Goal: Transaction & Acquisition: Book appointment/travel/reservation

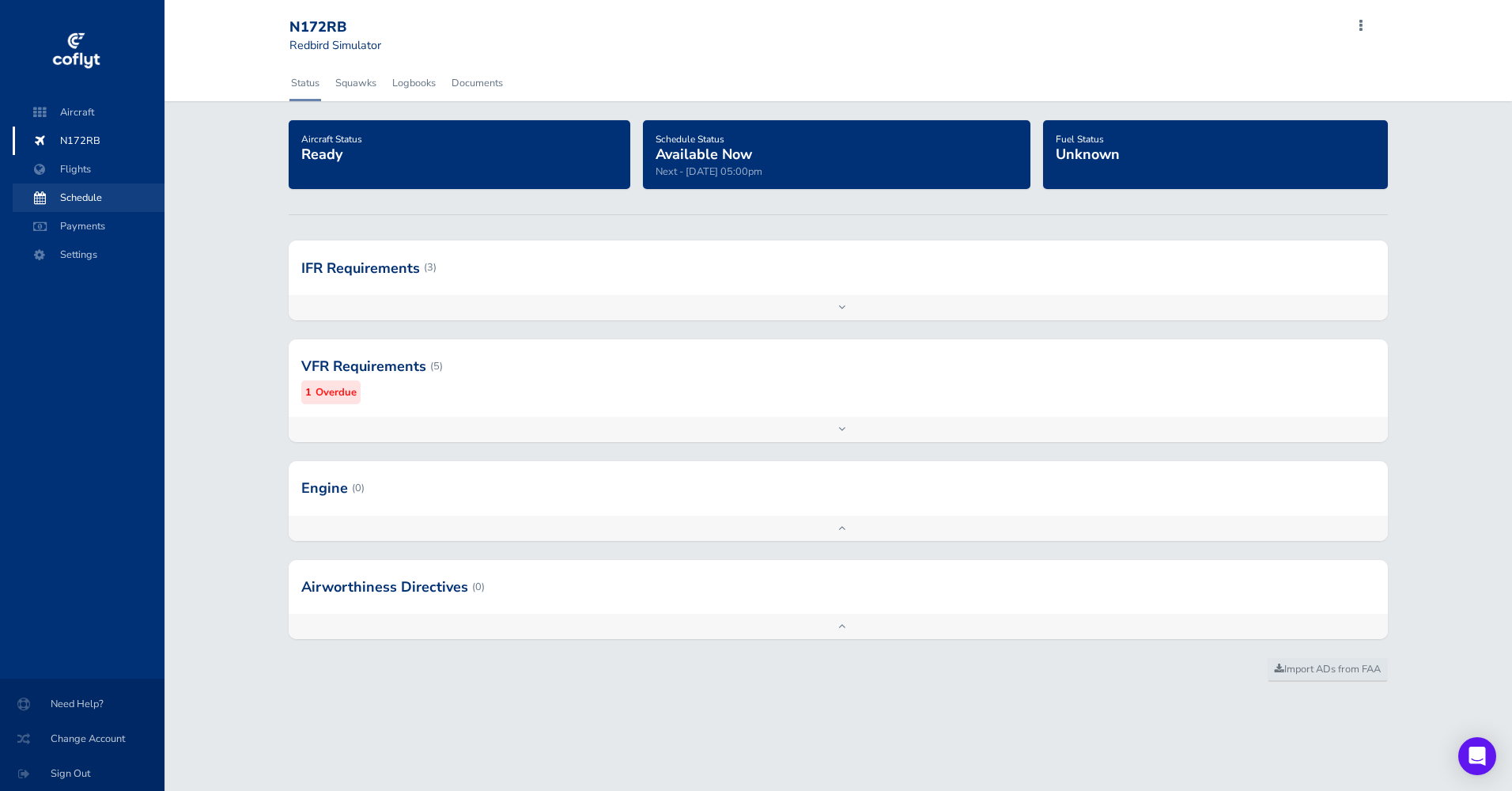
click at [97, 192] on span "Schedule" at bounding box center [88, 197] width 120 height 29
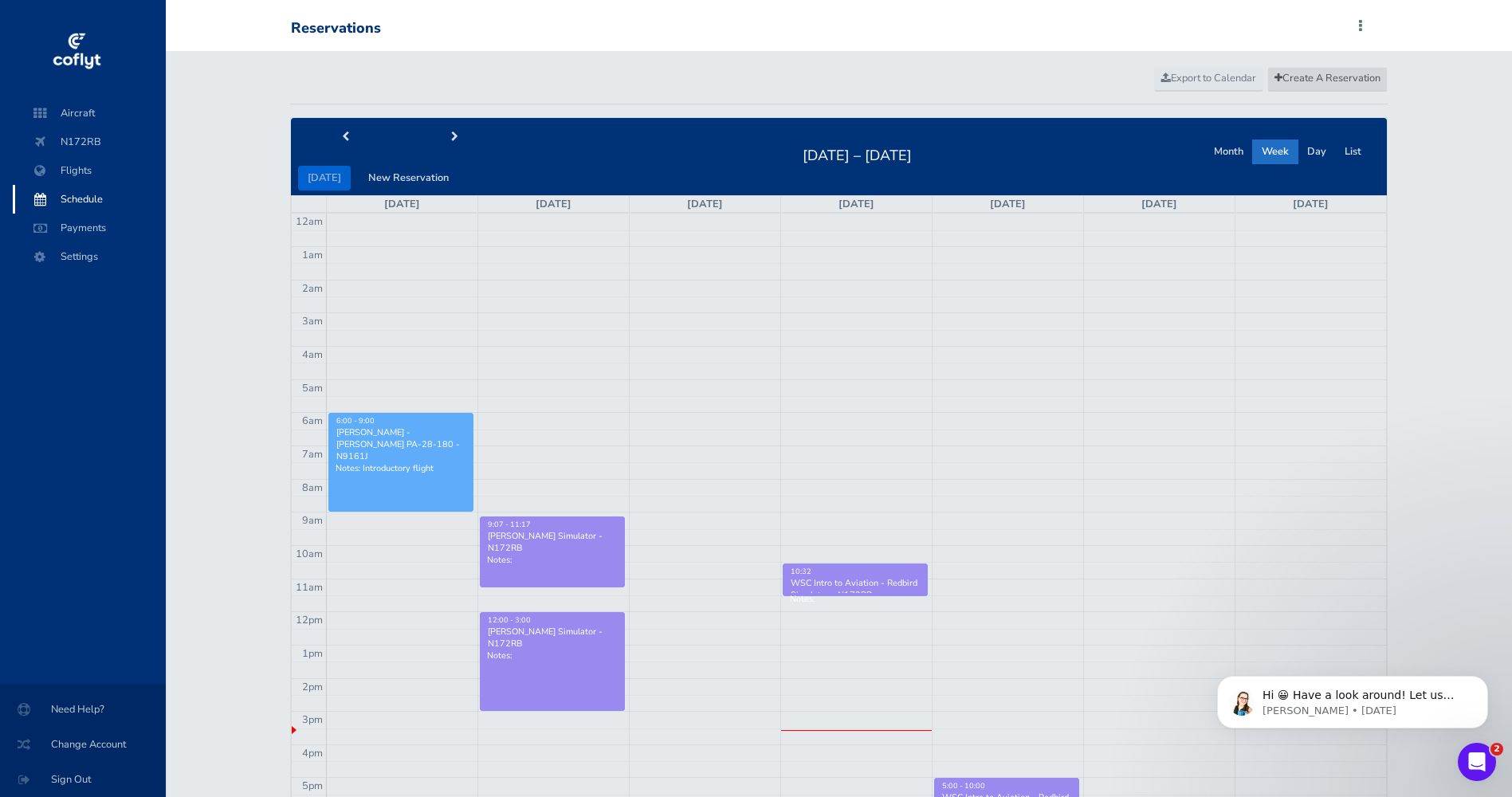
click at [1323, 73] on span "Create A Reservation" at bounding box center [1328, 78] width 106 height 14
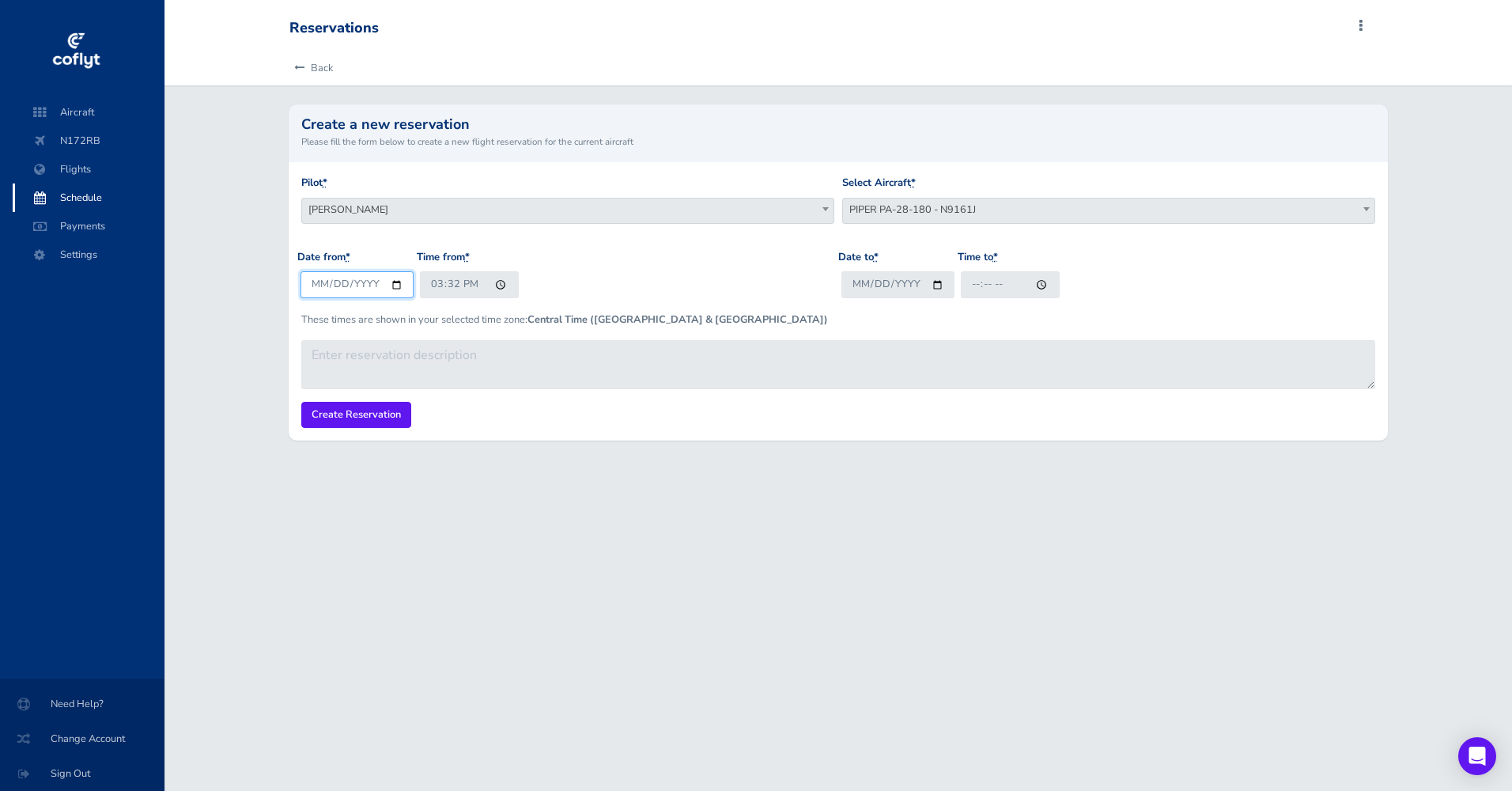
click at [393, 287] on input "2025-08-27" at bounding box center [357, 284] width 113 height 26
type input "2025-09-02"
click at [499, 284] on input "15:32" at bounding box center [469, 284] width 99 height 26
type input "12:30"
click at [804, 319] on p "These times are shown in your selected time zone: Central Time (US & Canada)" at bounding box center [838, 319] width 1074 height 16
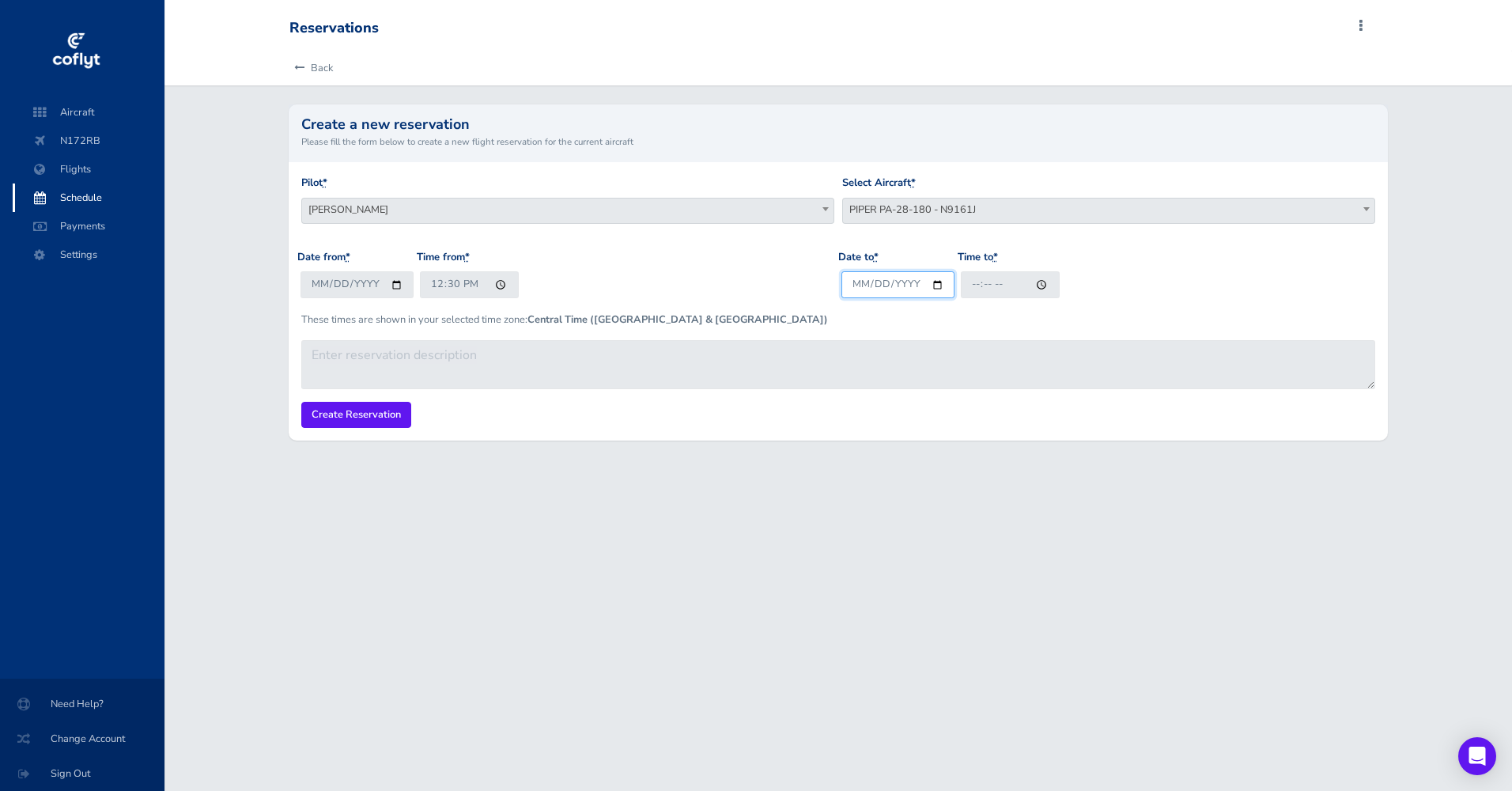
click at [937, 279] on input "Date to *" at bounding box center [898, 284] width 113 height 26
type input "2025-09-02"
click at [1363, 210] on b at bounding box center [1366, 209] width 7 height 4
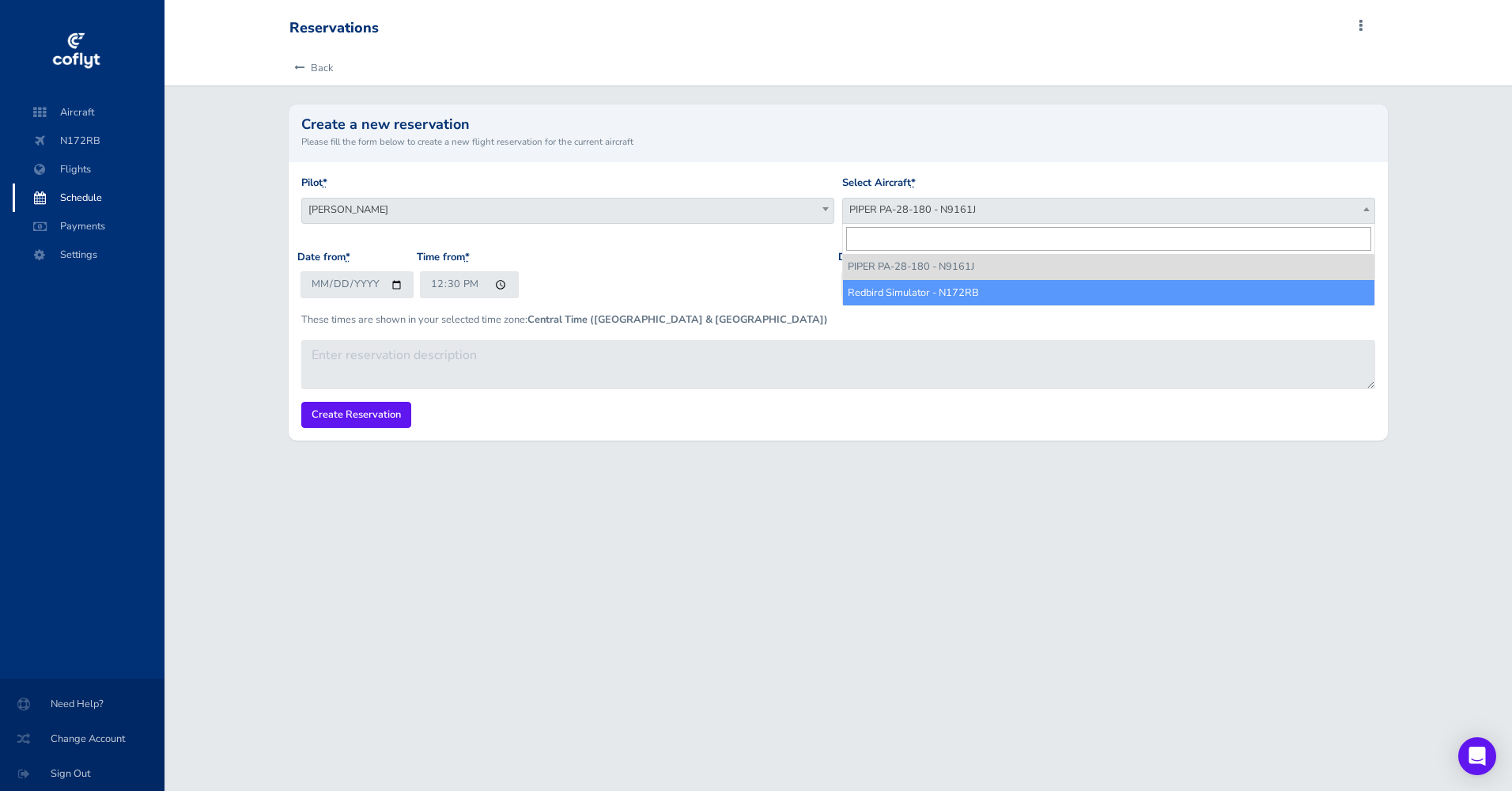
select select "1172"
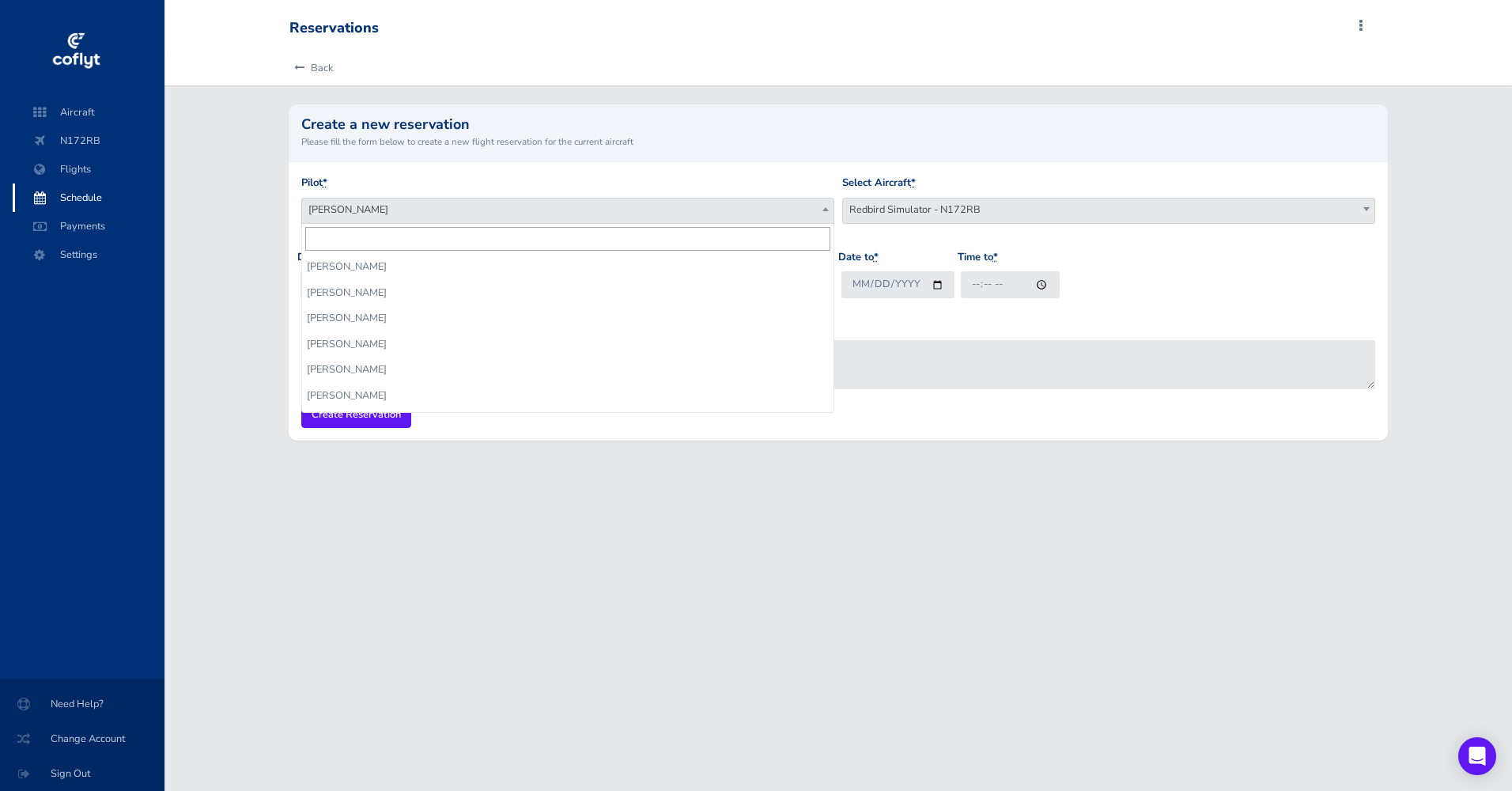
click at [823, 213] on span at bounding box center [825, 208] width 16 height 20
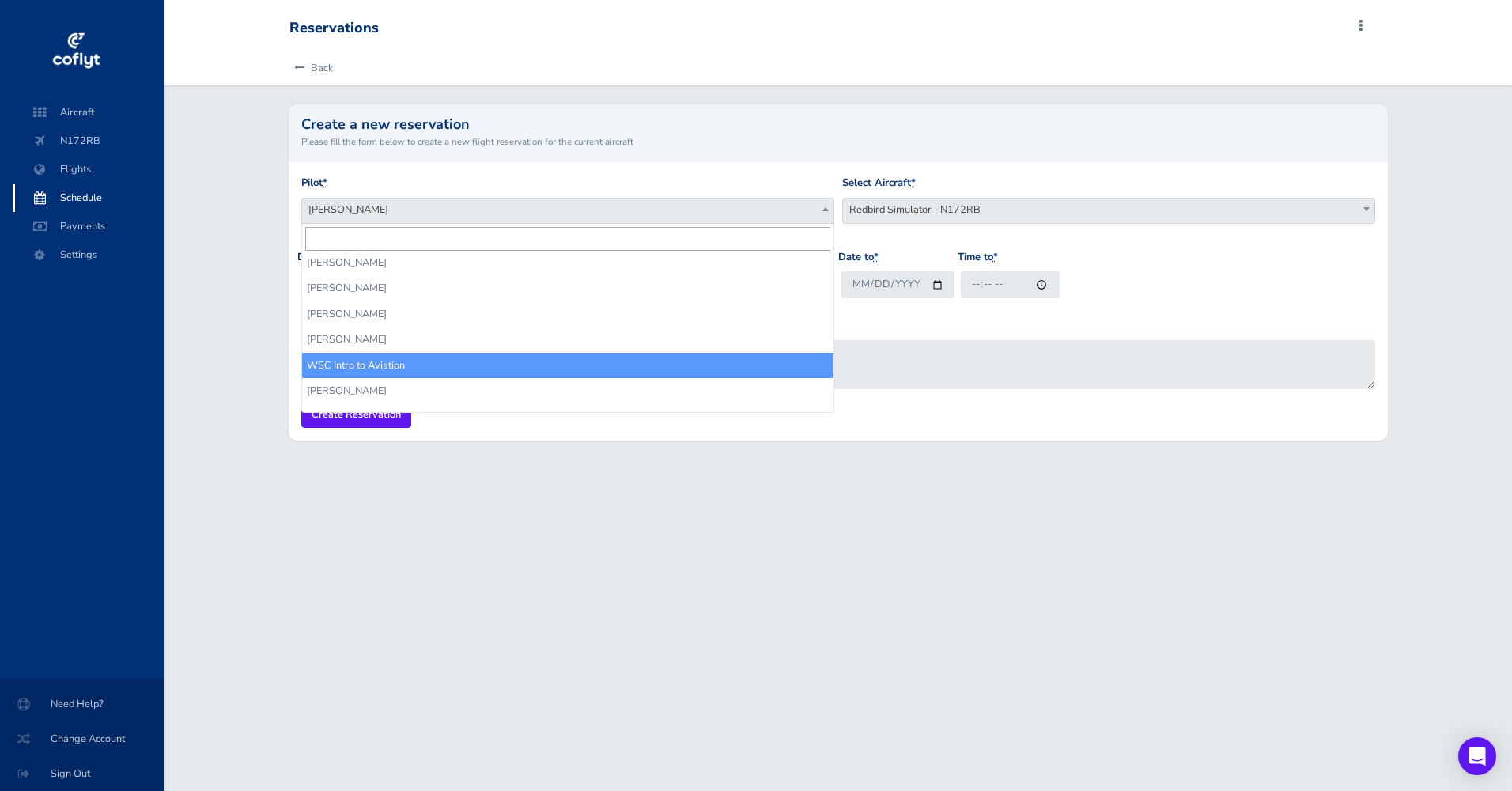
select select "14236"
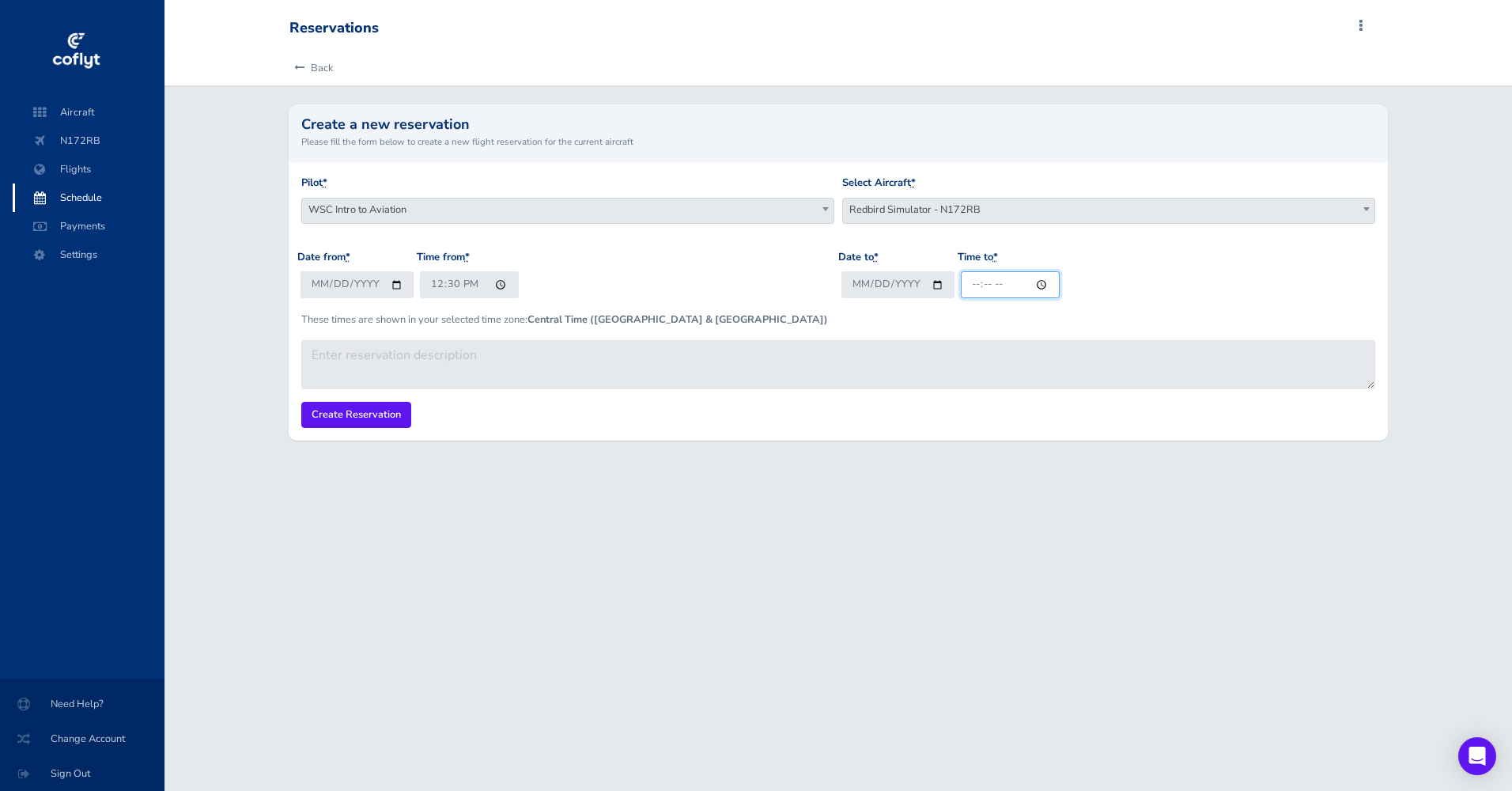
click at [1042, 287] on input "Time to *" at bounding box center [1010, 284] width 99 height 26
type input "13:30"
click at [837, 334] on div "These times are shown in your selected time zone: Central Time (US & Canada)" at bounding box center [837, 332] width 1081 height 16
click at [387, 411] on input "Create Reservation" at bounding box center [356, 415] width 110 height 26
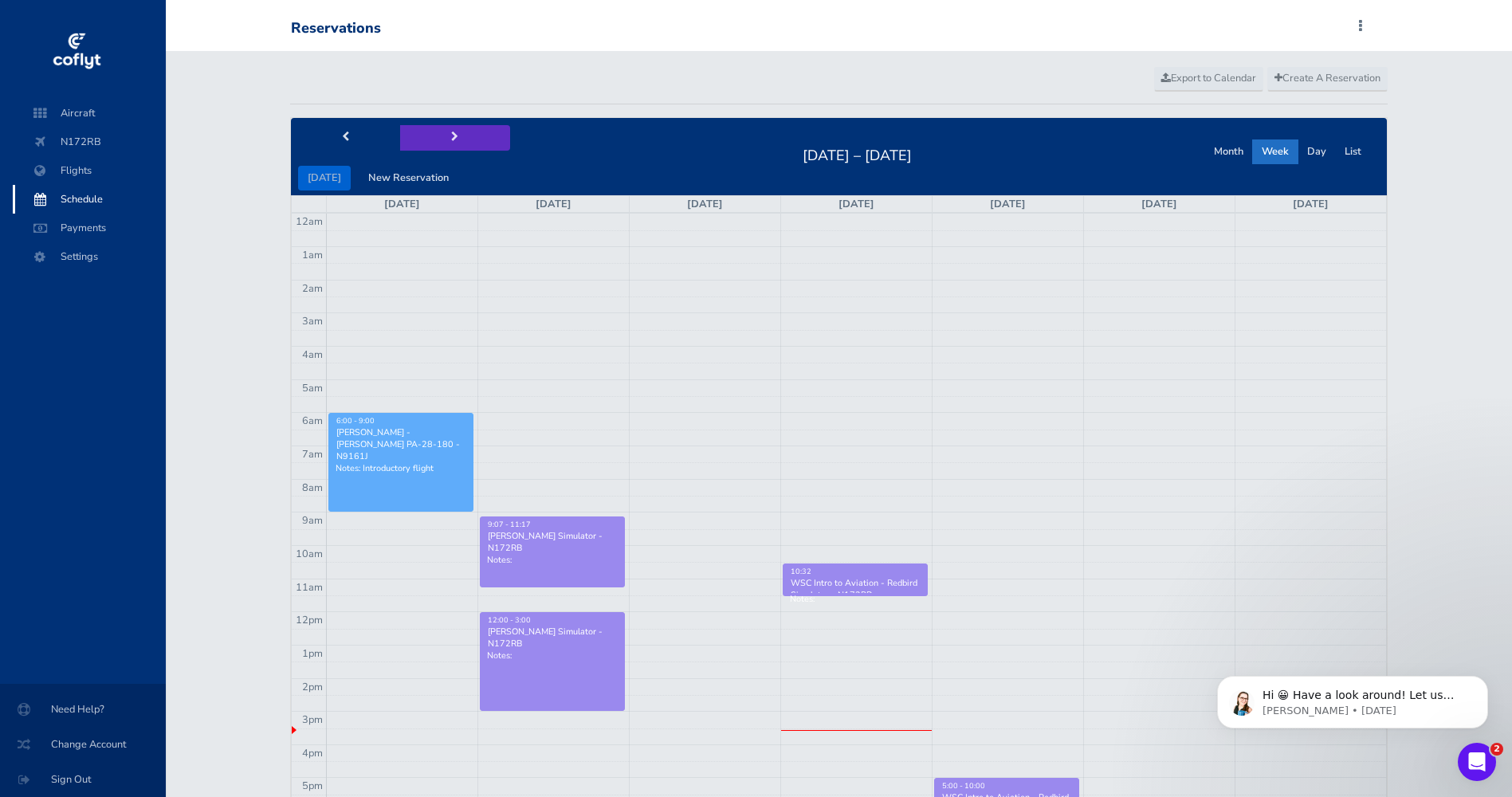
click at [451, 141] on span "next" at bounding box center [455, 137] width 7 height 11
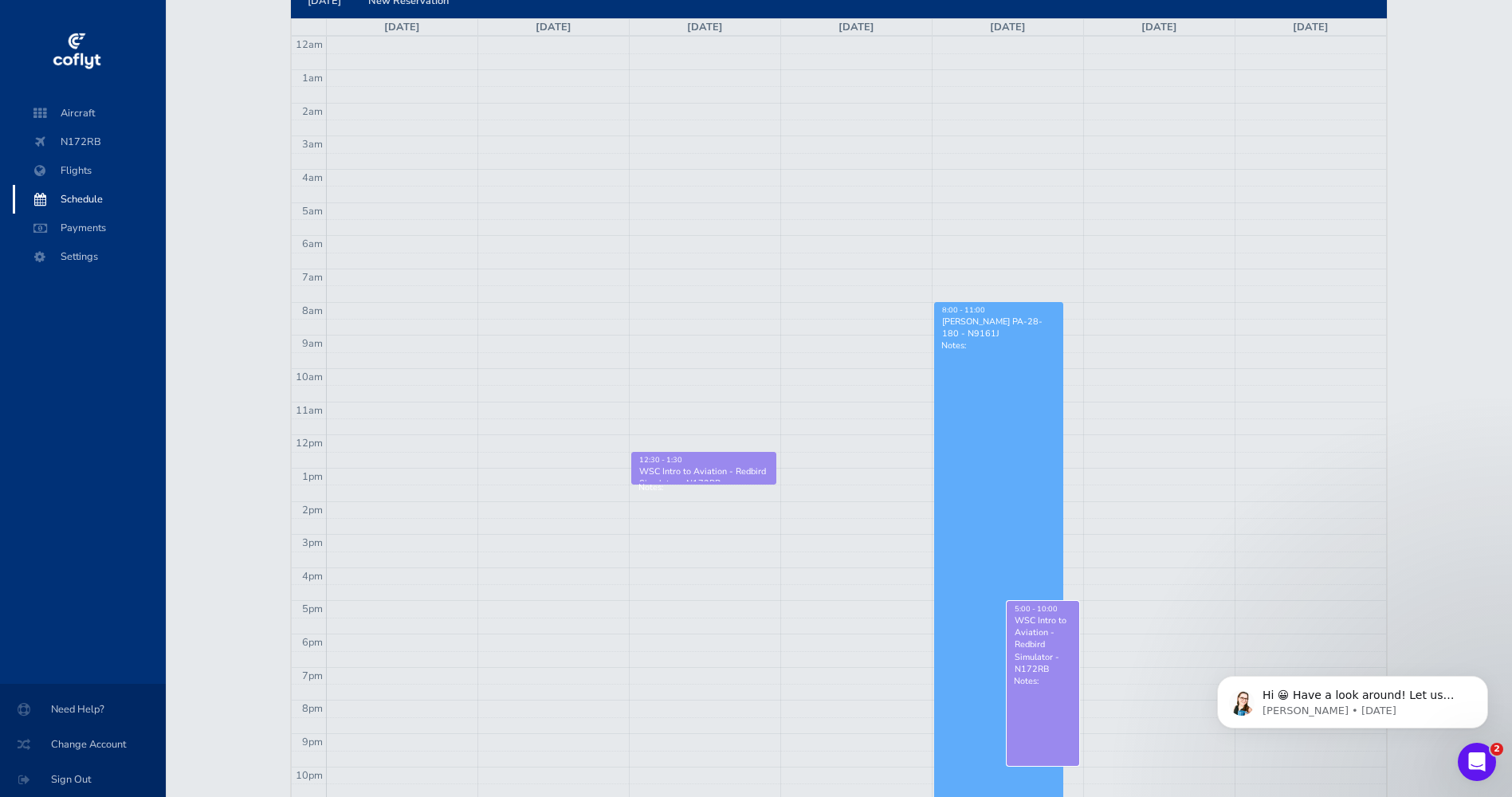
scroll to position [239, 0]
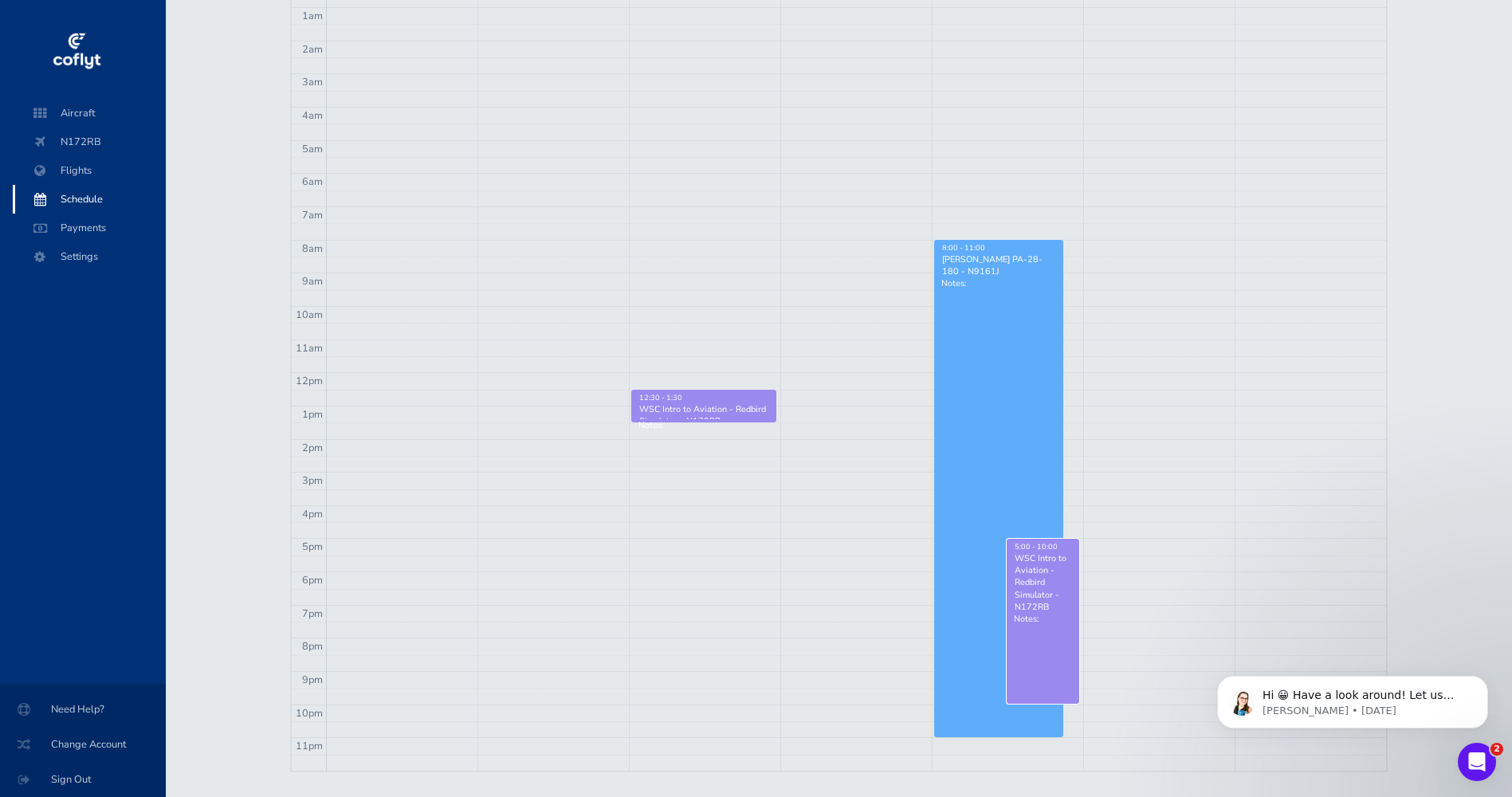
drag, startPoint x: 697, startPoint y: 400, endPoint x: 681, endPoint y: 458, distance: 60.2
click at [681, 458] on td at bounding box center [856, 464] width 1061 height 16
click at [669, 422] on p "Notes:" at bounding box center [704, 425] width 130 height 12
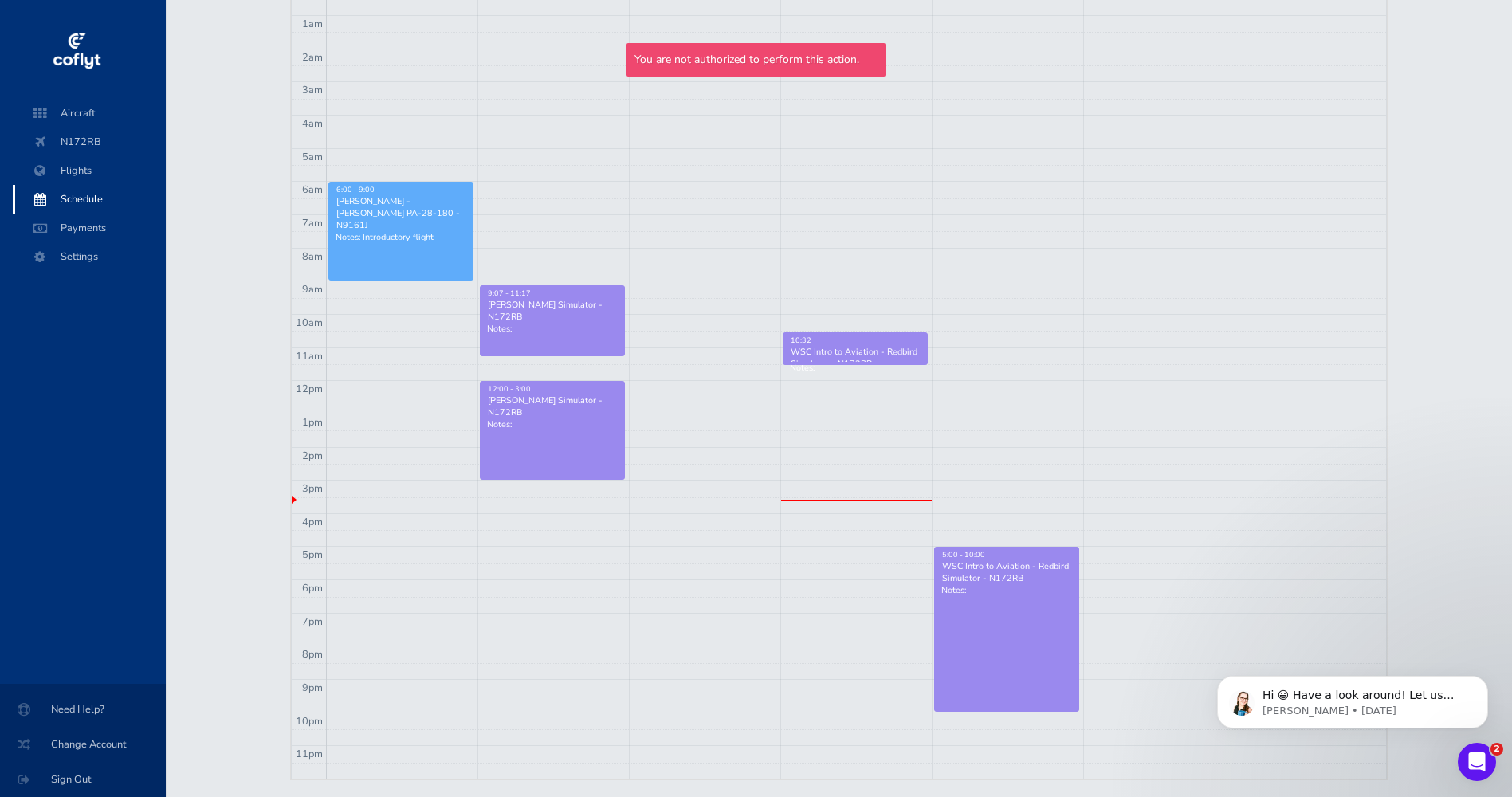
scroll to position [239, 0]
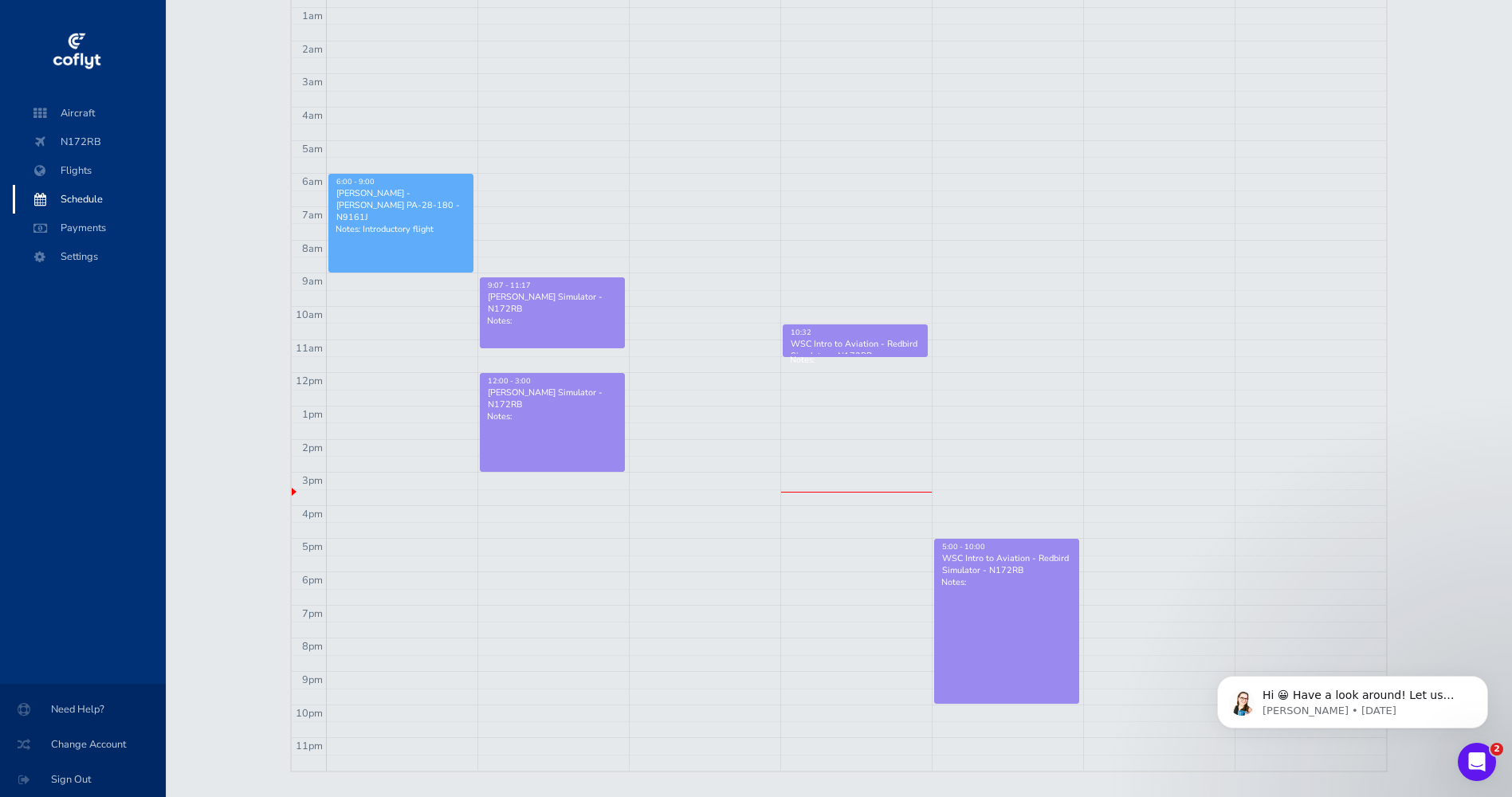
click at [852, 337] on div "10:32" at bounding box center [855, 332] width 130 height 11
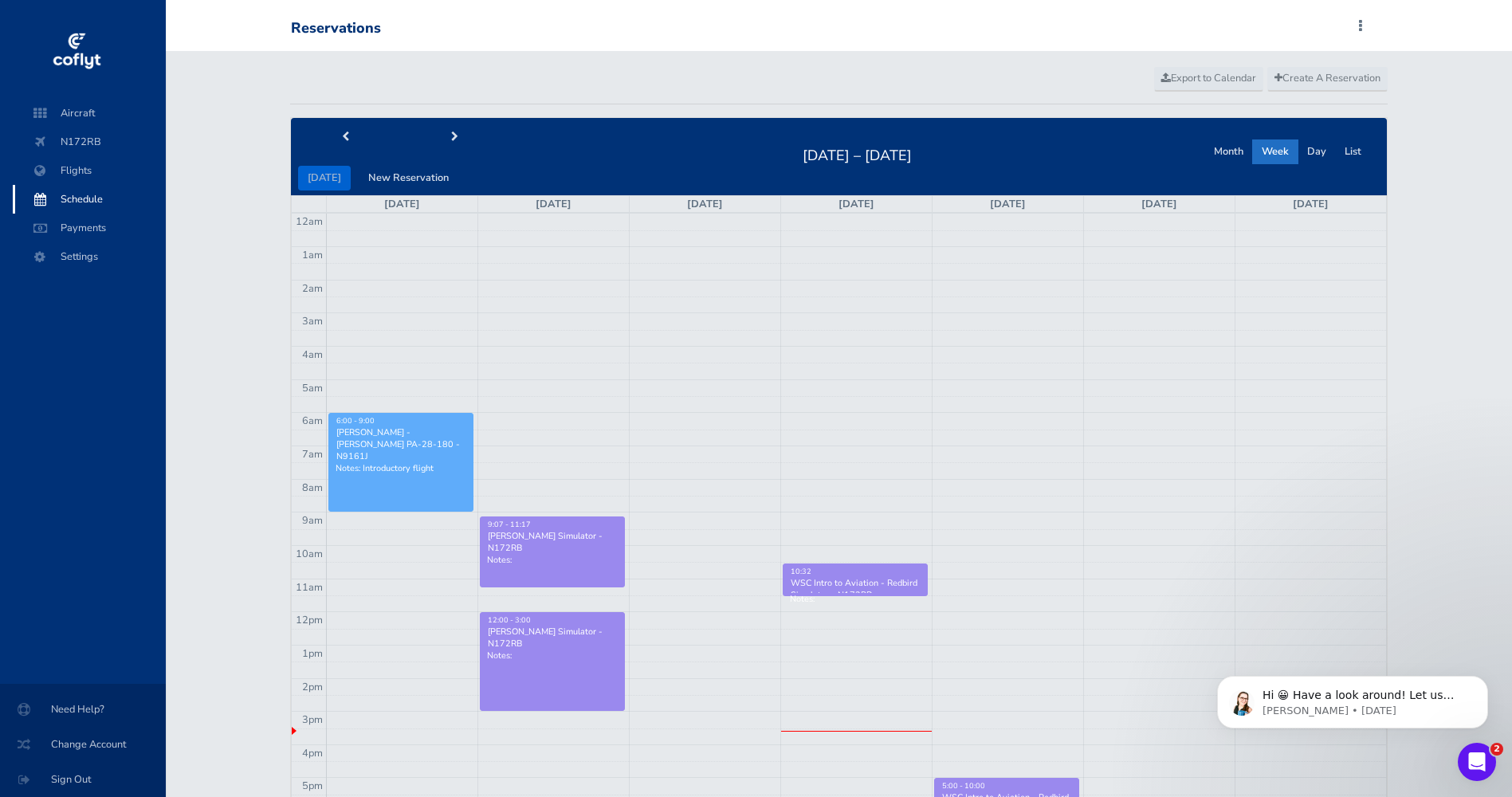
click at [847, 582] on div "WSC Intro to Aviation - Redbird Simulator - N172RB" at bounding box center [855, 588] width 130 height 24
click at [409, 182] on button "New Reservation" at bounding box center [409, 178] width 100 height 25
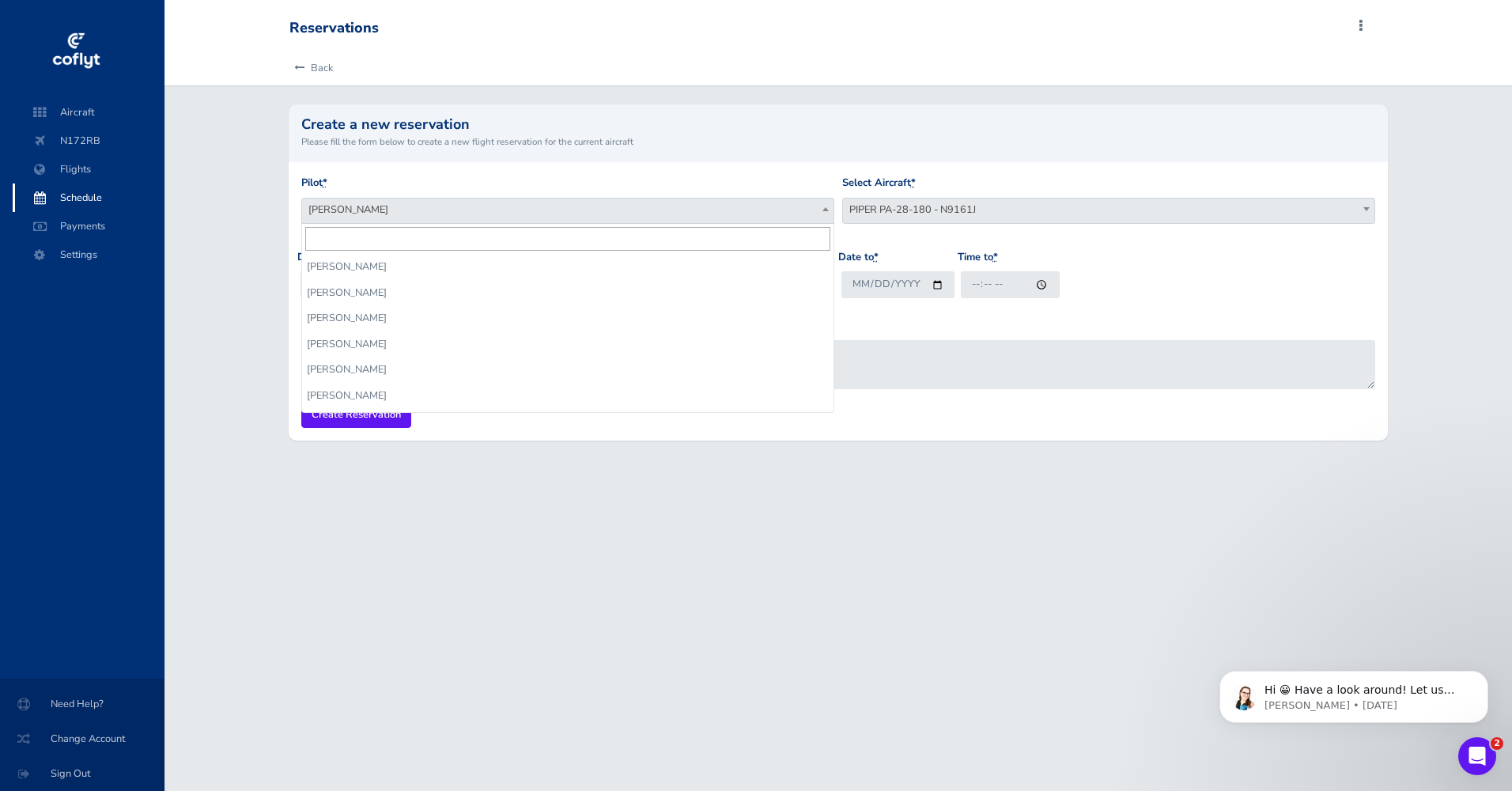
click at [819, 210] on span at bounding box center [825, 208] width 16 height 20
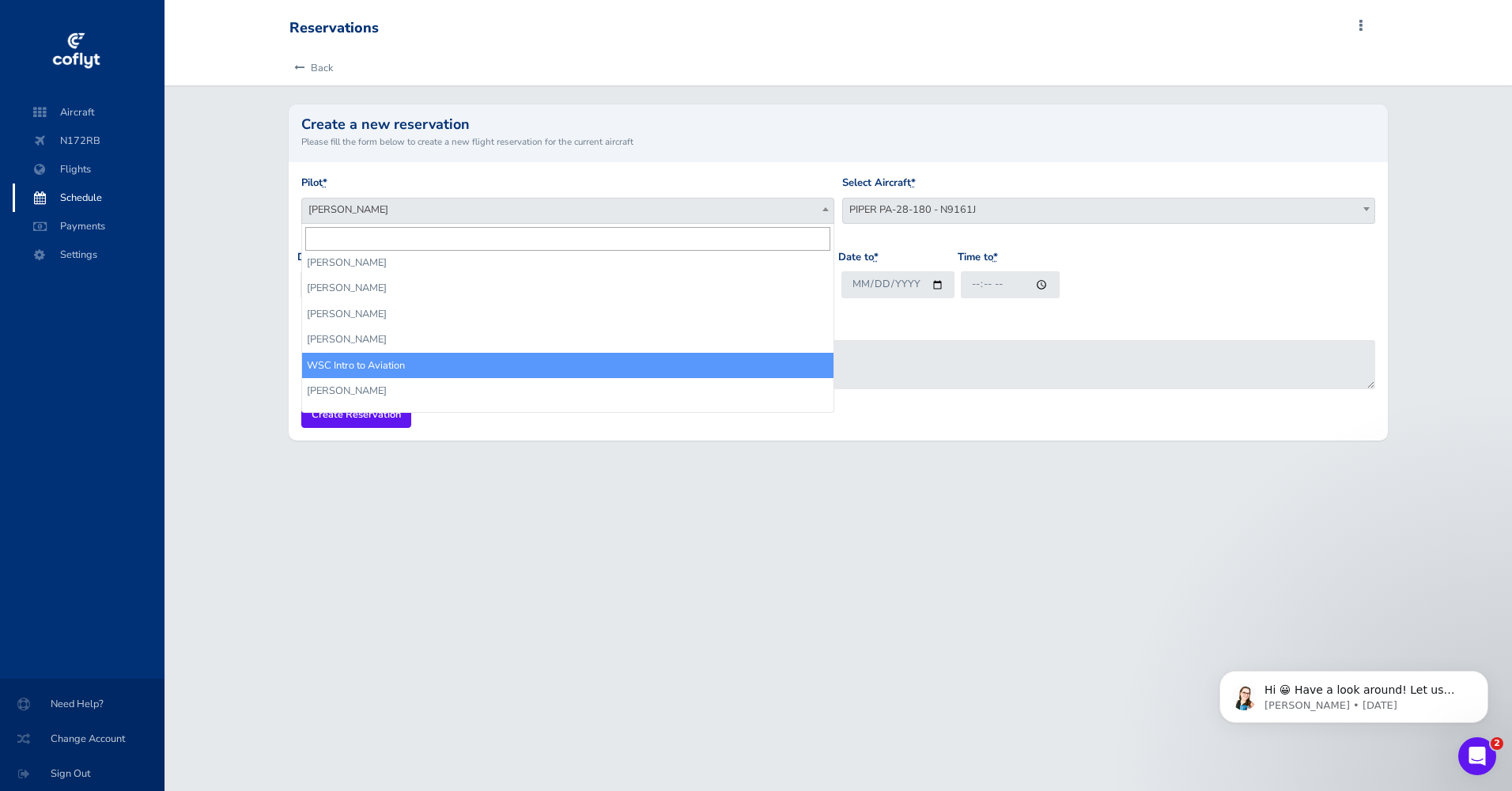
select select "14236"
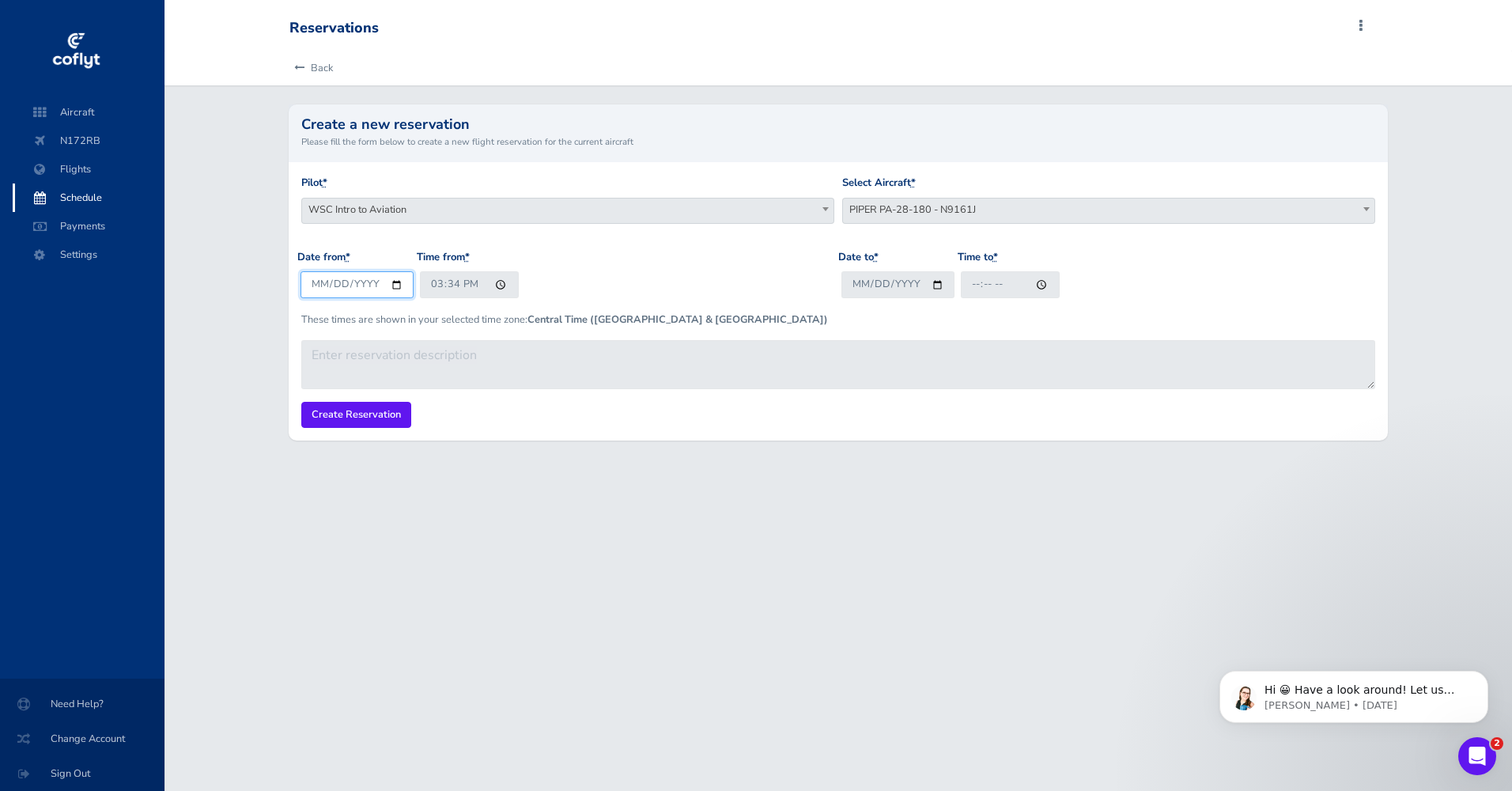
click at [390, 292] on input "[DATE]" at bounding box center [357, 284] width 113 height 26
click at [395, 285] on input "[DATE]" at bounding box center [357, 284] width 113 height 26
type input "2025-09-09"
click at [499, 285] on input "15:34" at bounding box center [469, 284] width 99 height 26
type input "12:30"
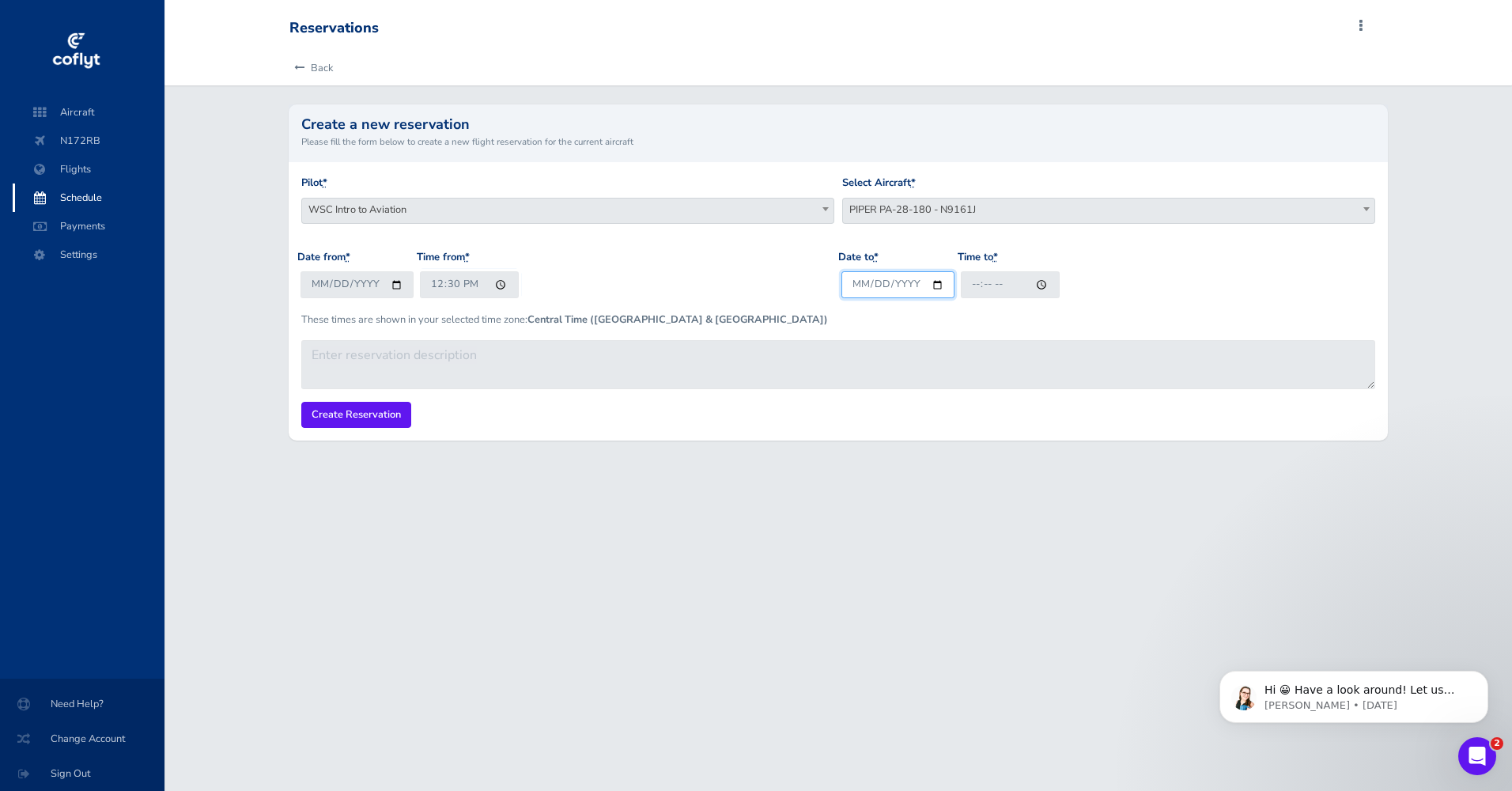
click at [943, 290] on input "Date to *" at bounding box center [898, 284] width 113 height 26
click at [932, 290] on input "Date to *" at bounding box center [898, 284] width 113 height 26
type input "2025-09-09"
click at [1035, 286] on input "Time to *" at bounding box center [1010, 284] width 99 height 26
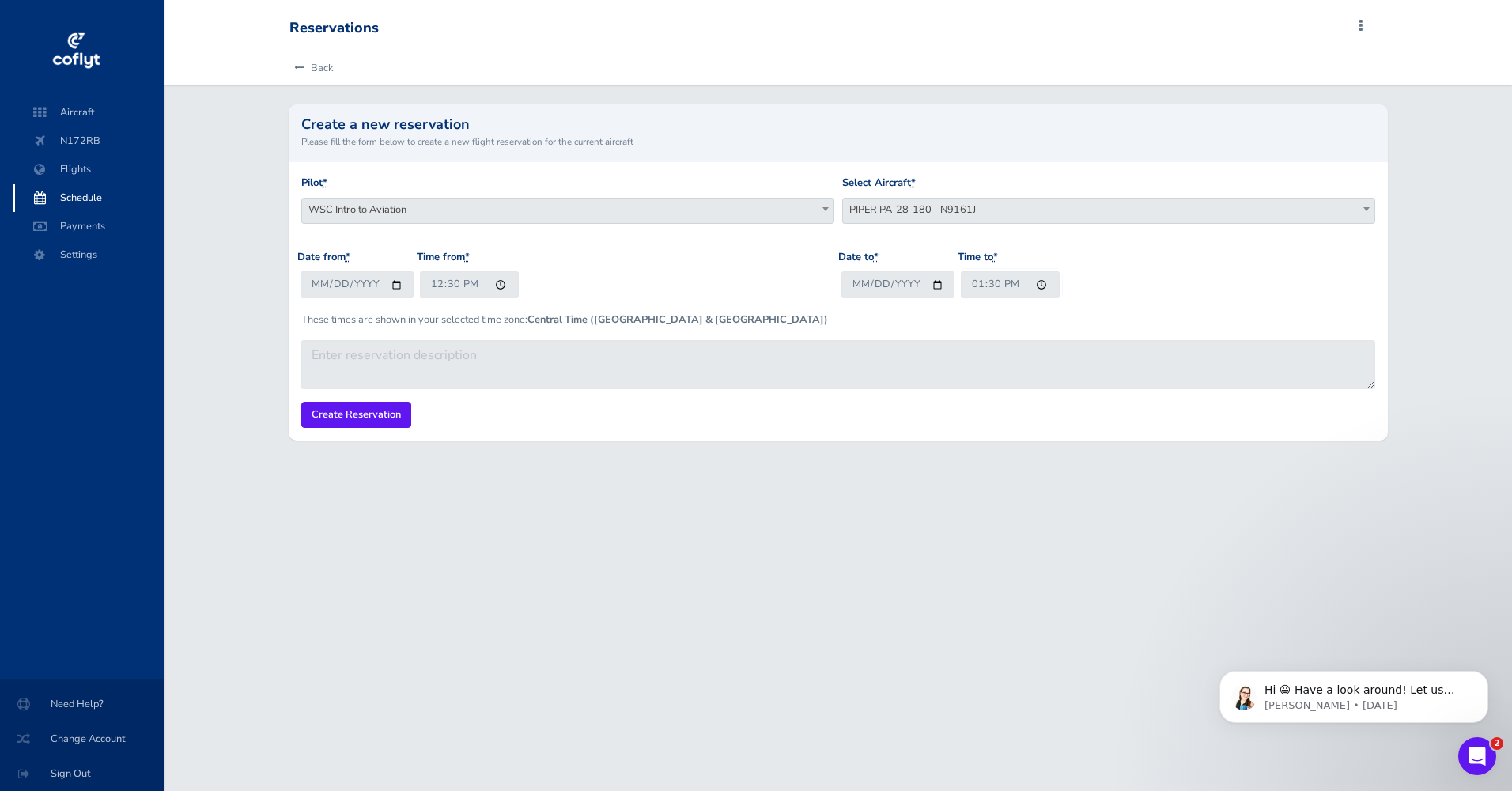
type input "13:30"
click at [1346, 215] on span "PIPER PA-28-180 - N9161J" at bounding box center [1108, 209] width 531 height 22
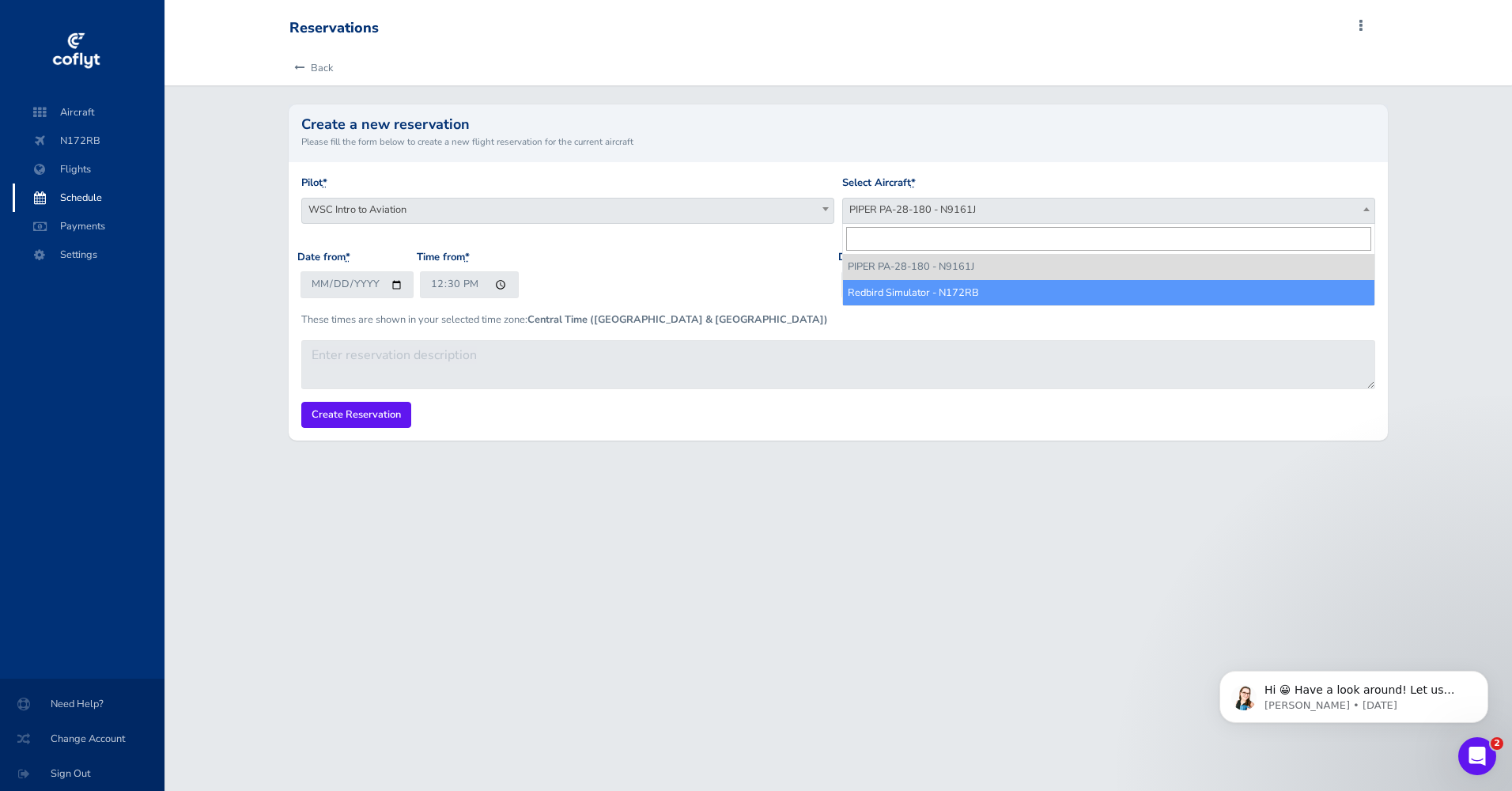
select select "1172"
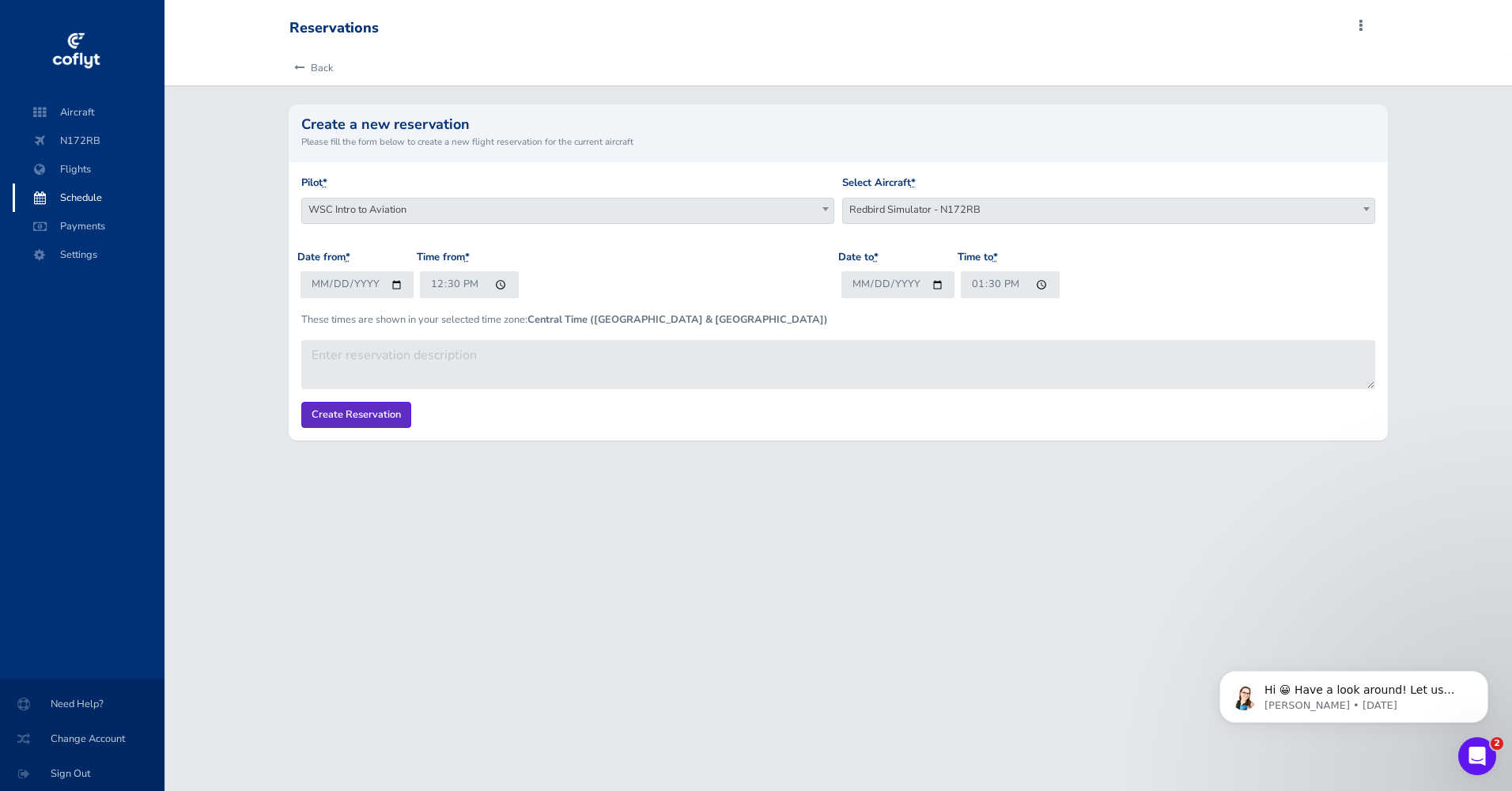
click at [363, 414] on input "Create Reservation" at bounding box center [356, 415] width 110 height 26
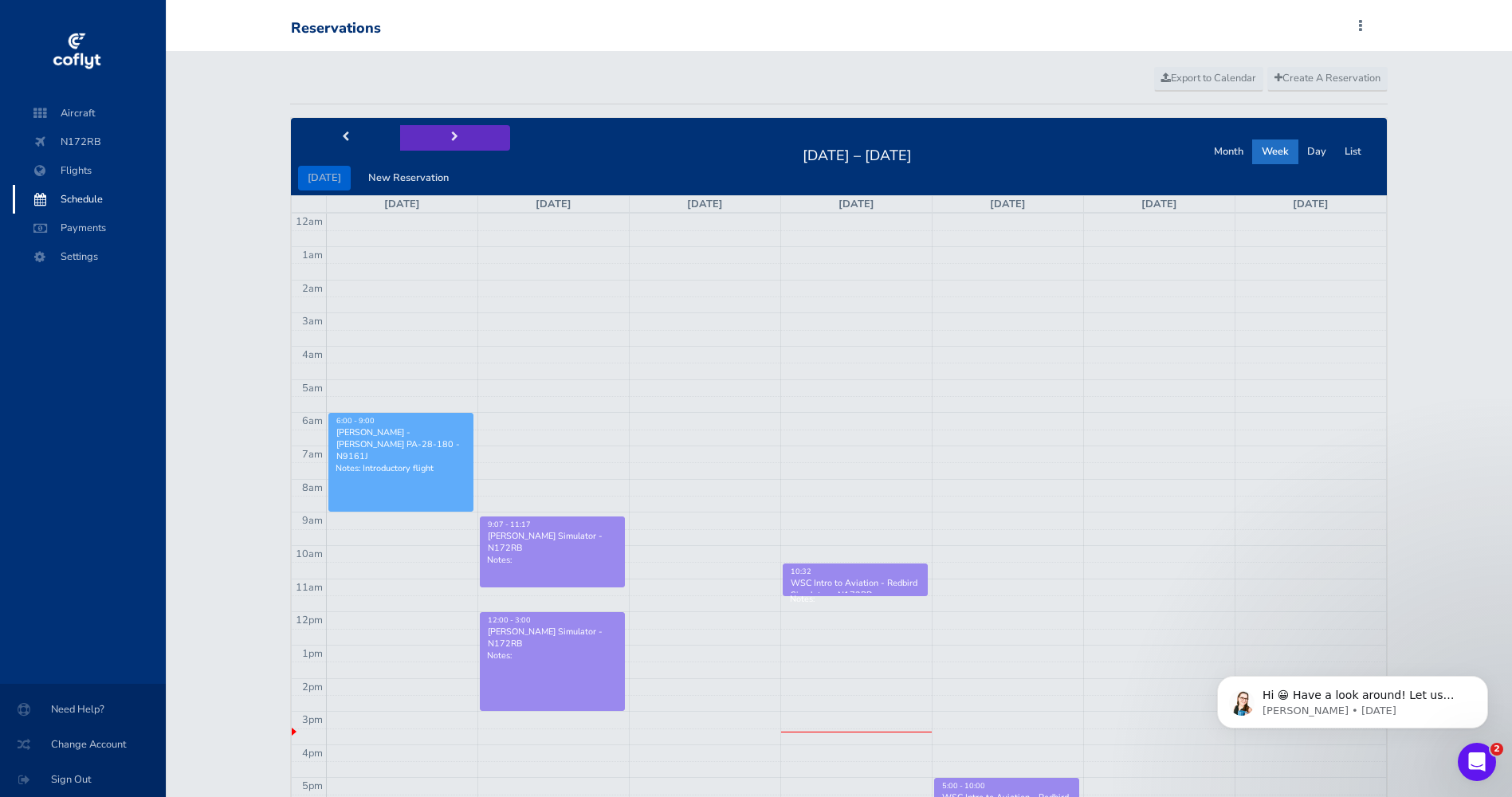
click at [451, 139] on span "next" at bounding box center [455, 137] width 7 height 11
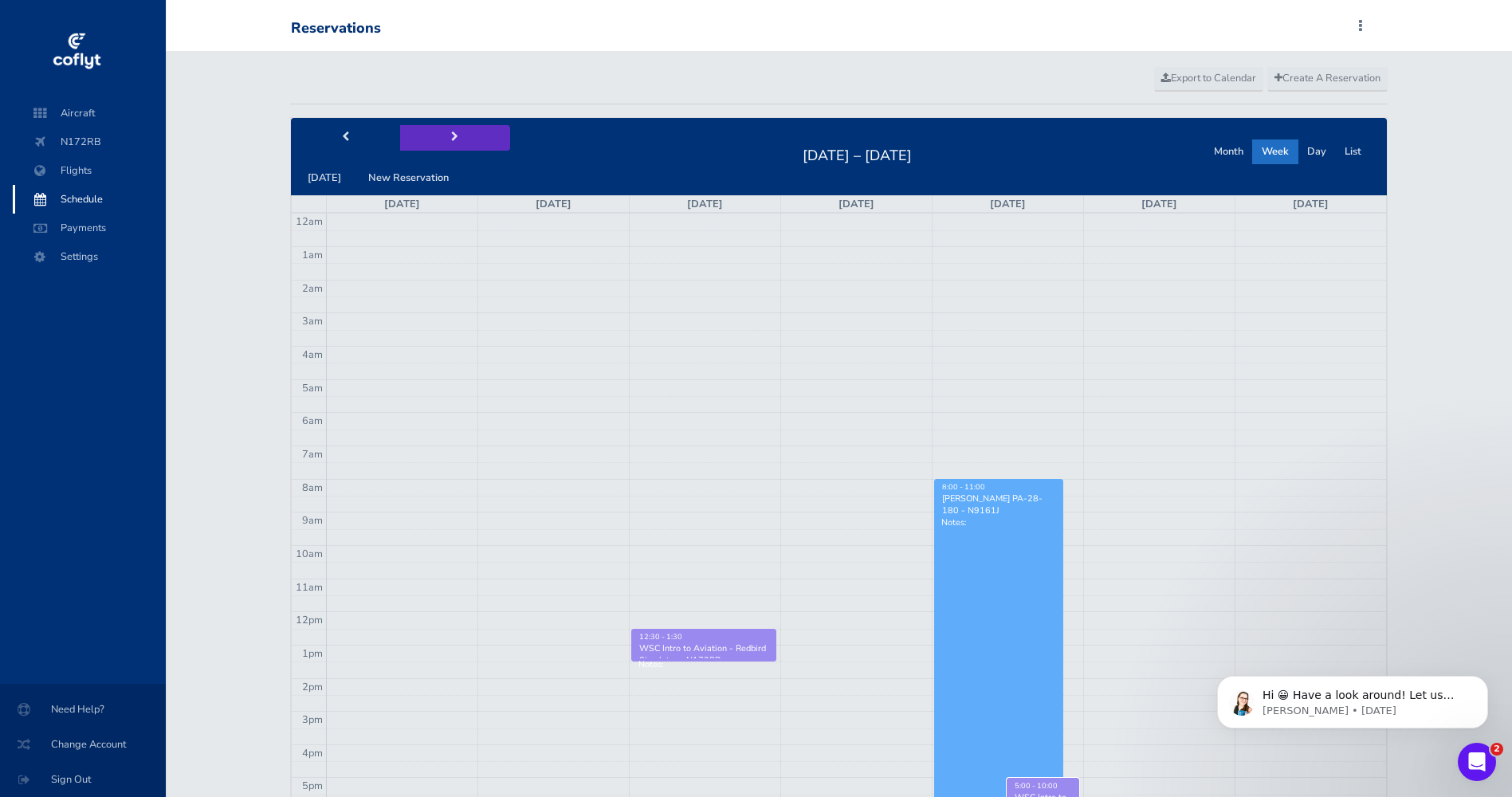
click at [451, 139] on span "next" at bounding box center [455, 137] width 7 height 11
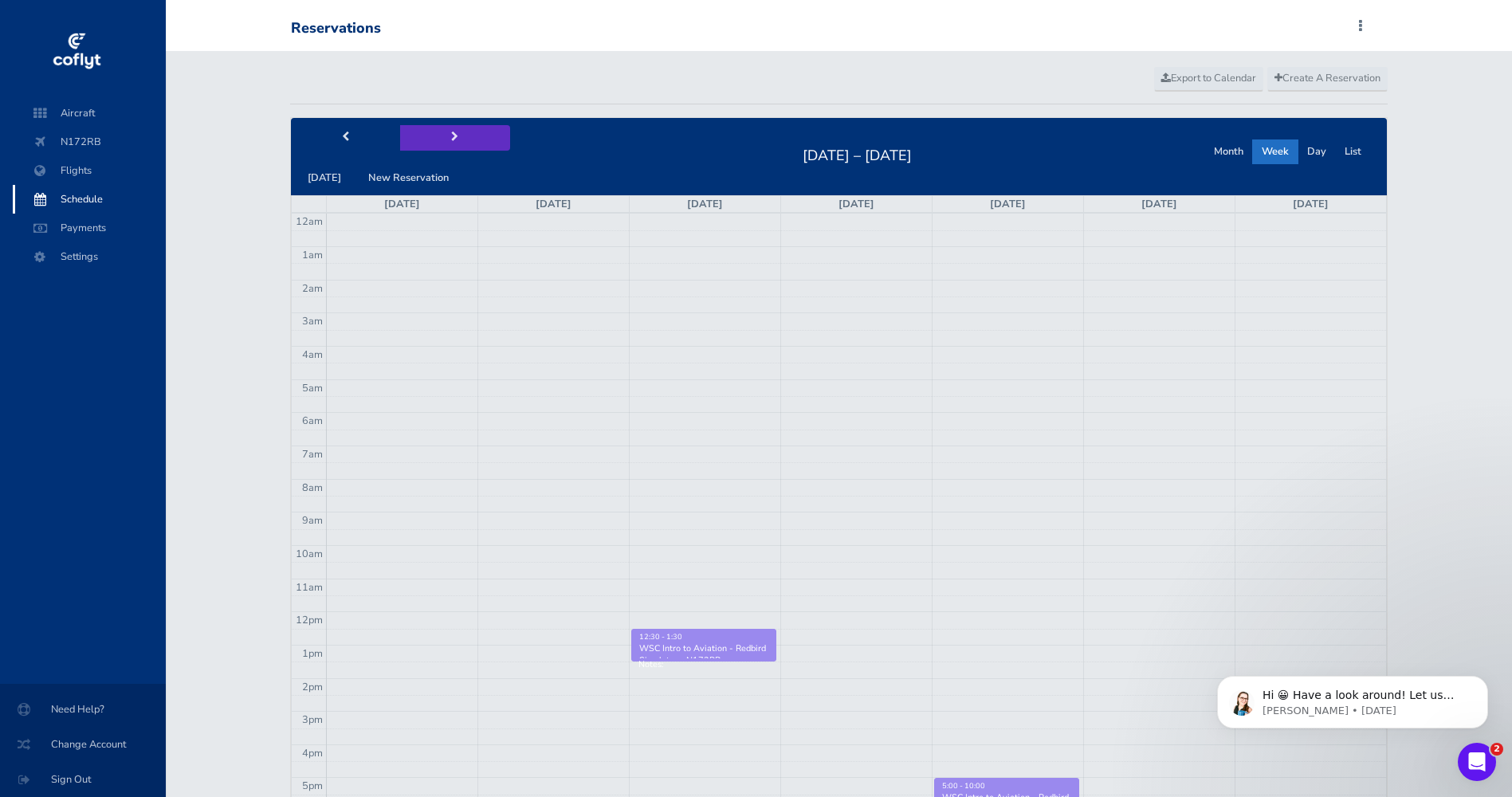
click at [451, 135] on span "next" at bounding box center [455, 137] width 7 height 11
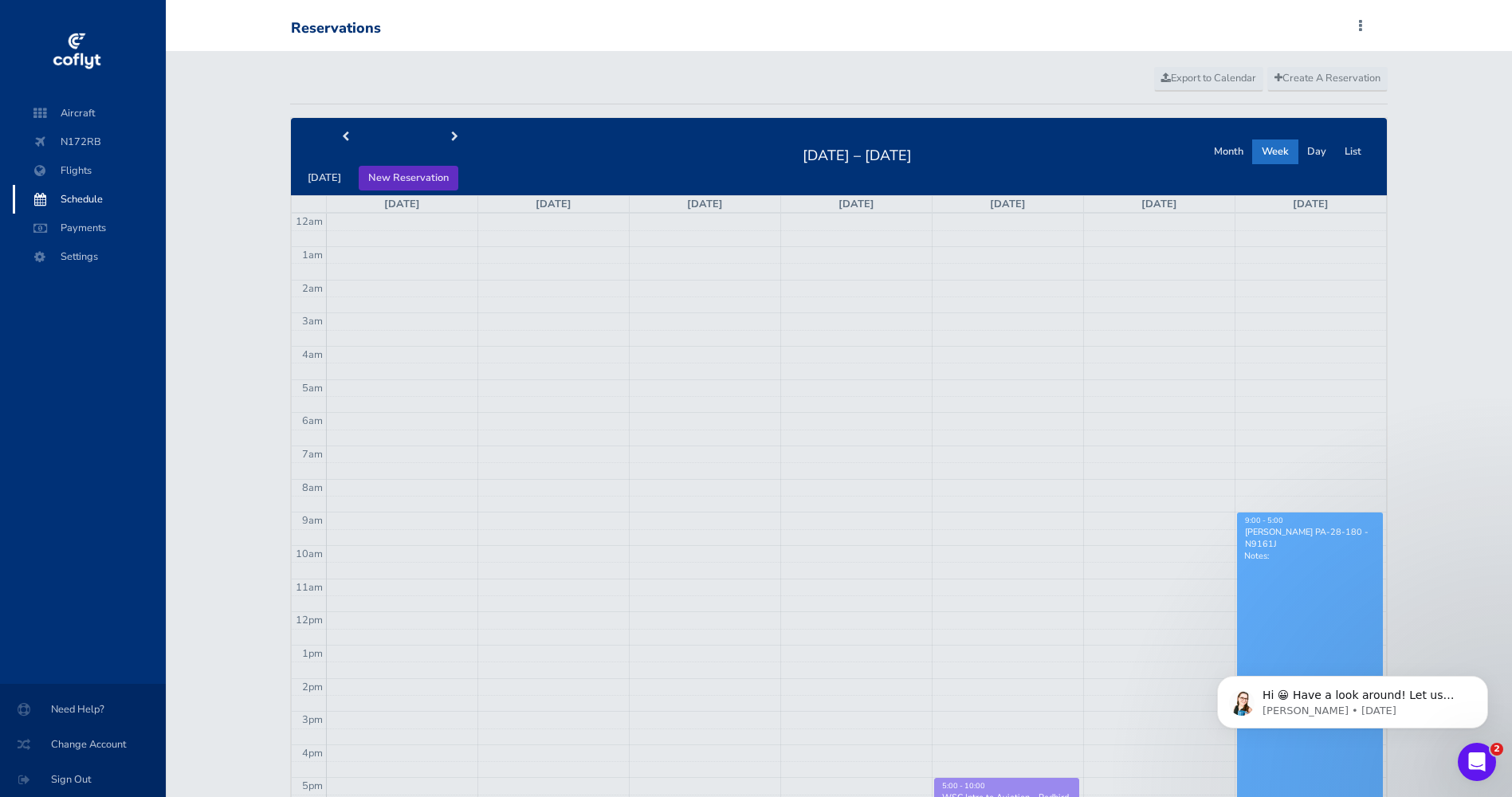
click at [404, 176] on button "New Reservation" at bounding box center [409, 178] width 100 height 25
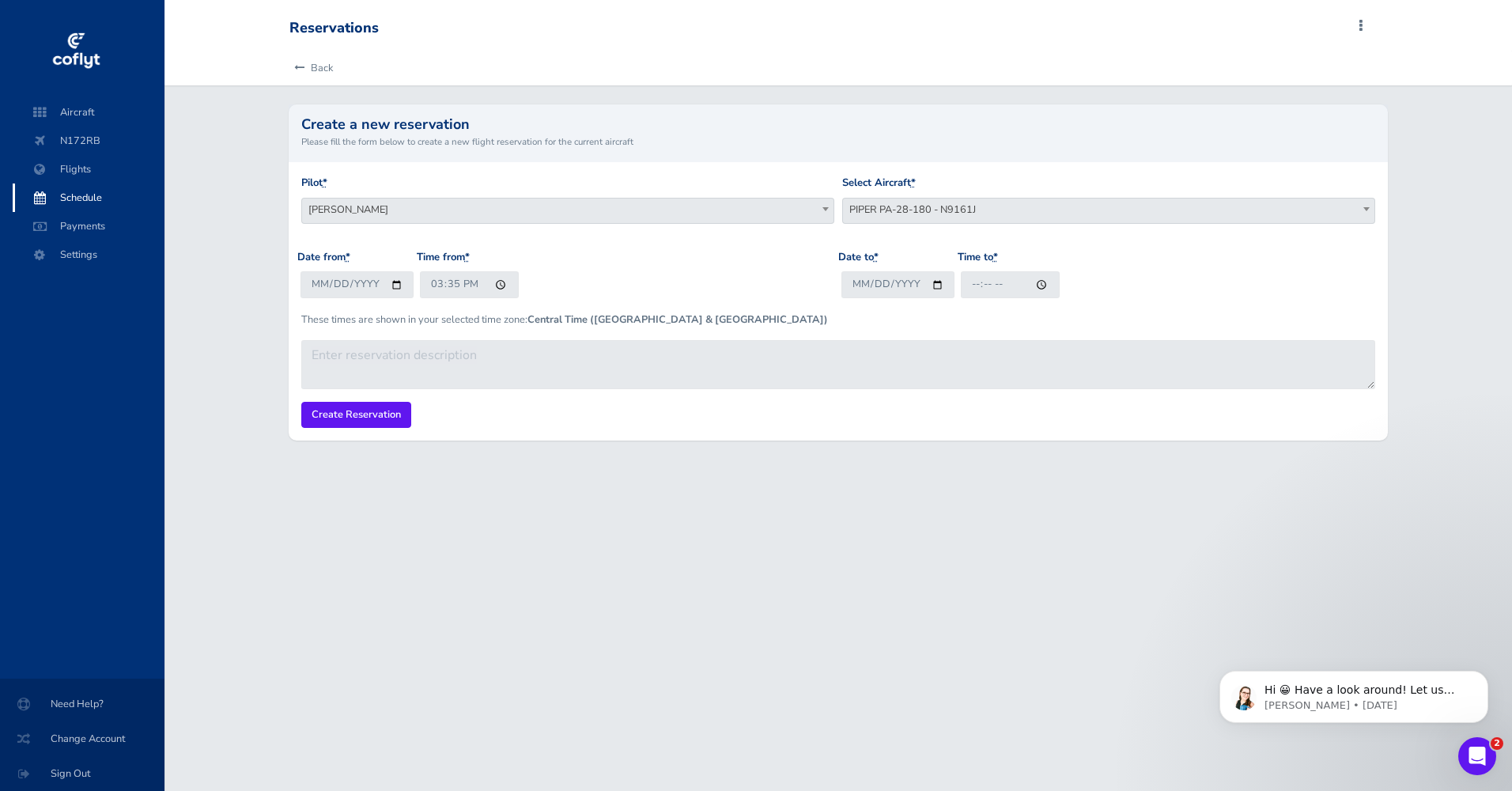
click at [1367, 214] on span at bounding box center [1366, 208] width 16 height 20
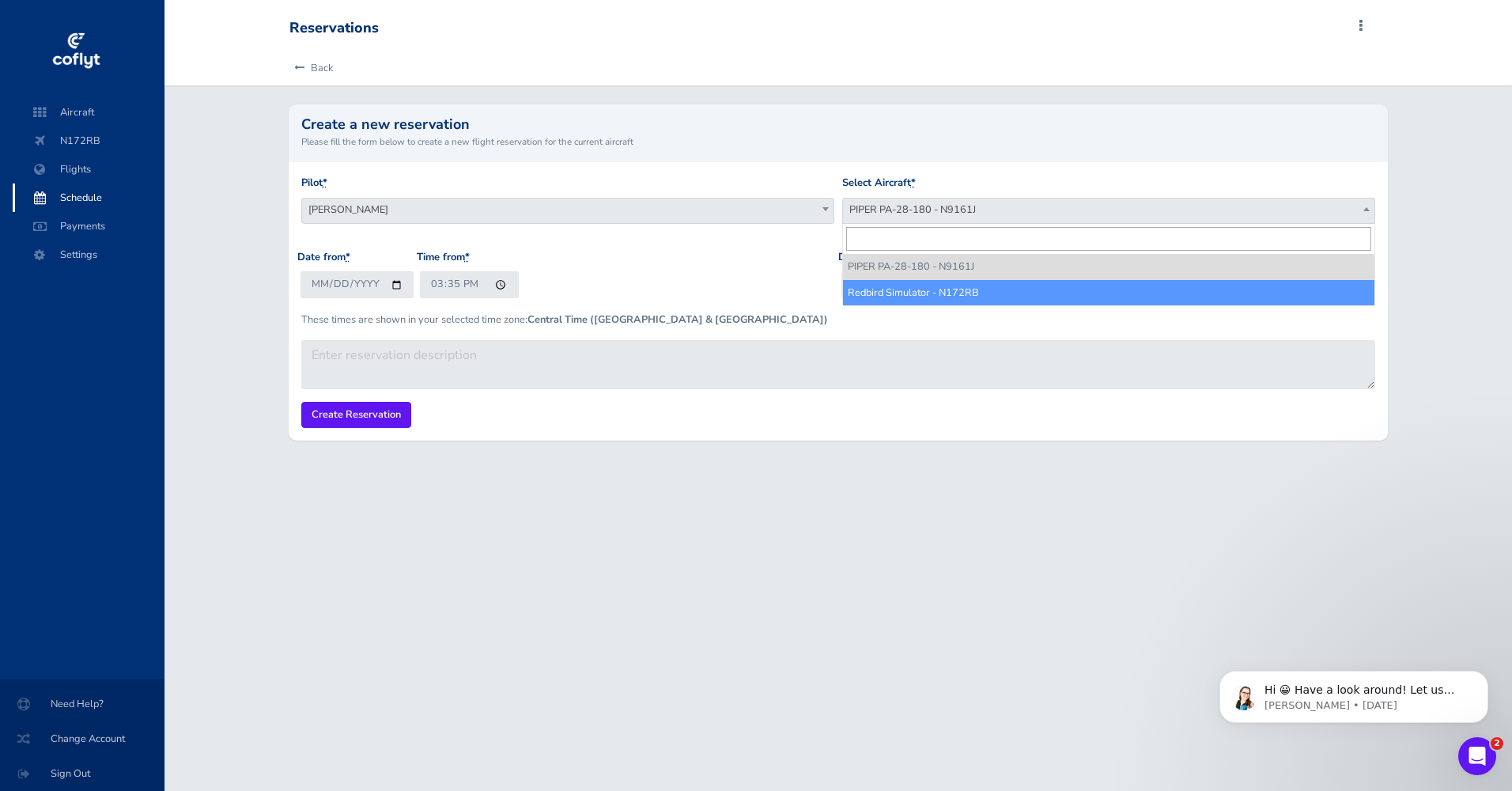
select select "1172"
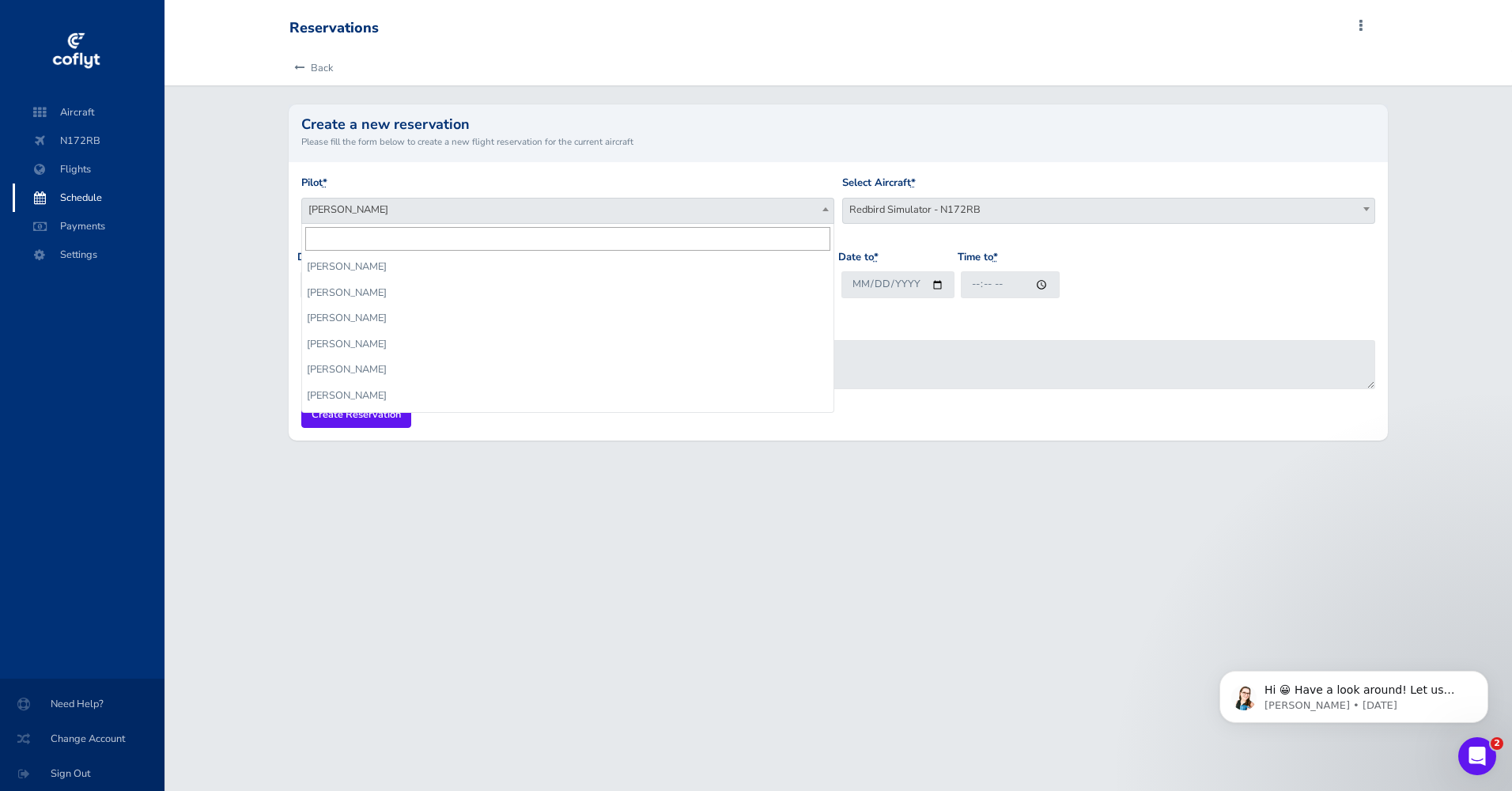
click at [825, 210] on b at bounding box center [826, 209] width 7 height 4
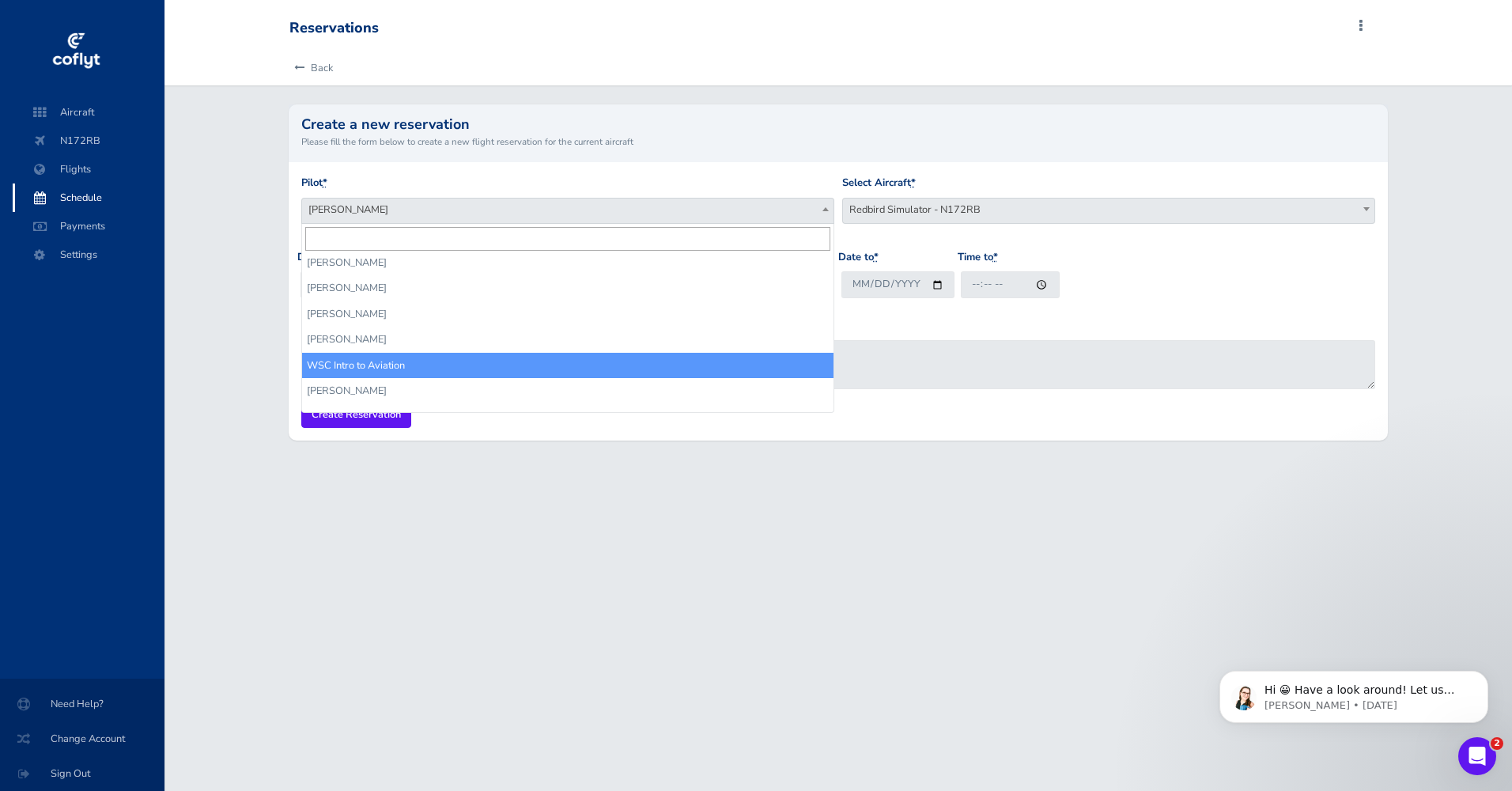
select select "14236"
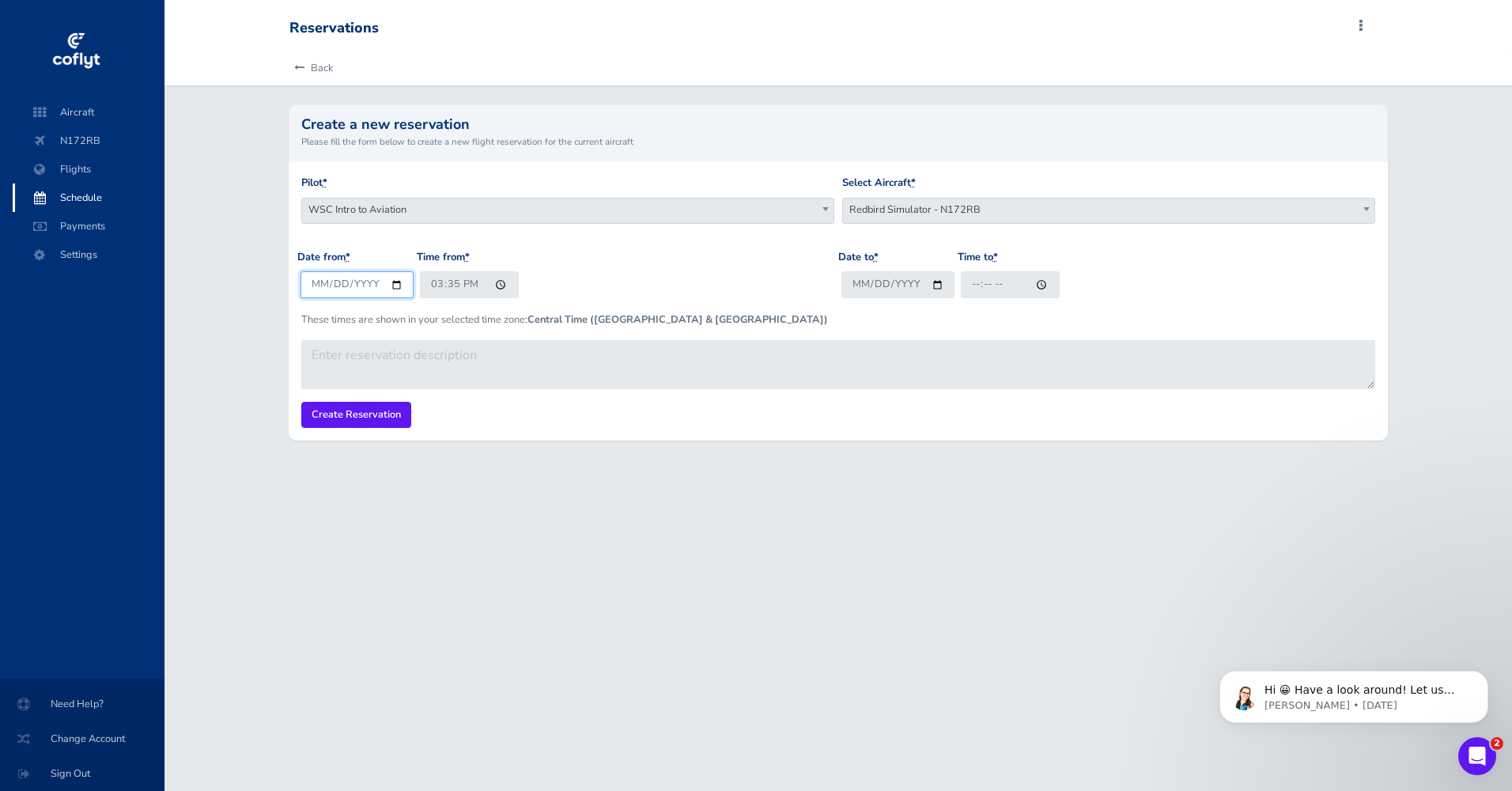
click at [397, 288] on input "[DATE]" at bounding box center [357, 284] width 113 height 26
type input "2025-09-16"
click at [499, 284] on input "15:35" at bounding box center [469, 284] width 99 height 26
type input "12:30"
click at [931, 286] on input "Date to *" at bounding box center [898, 284] width 113 height 26
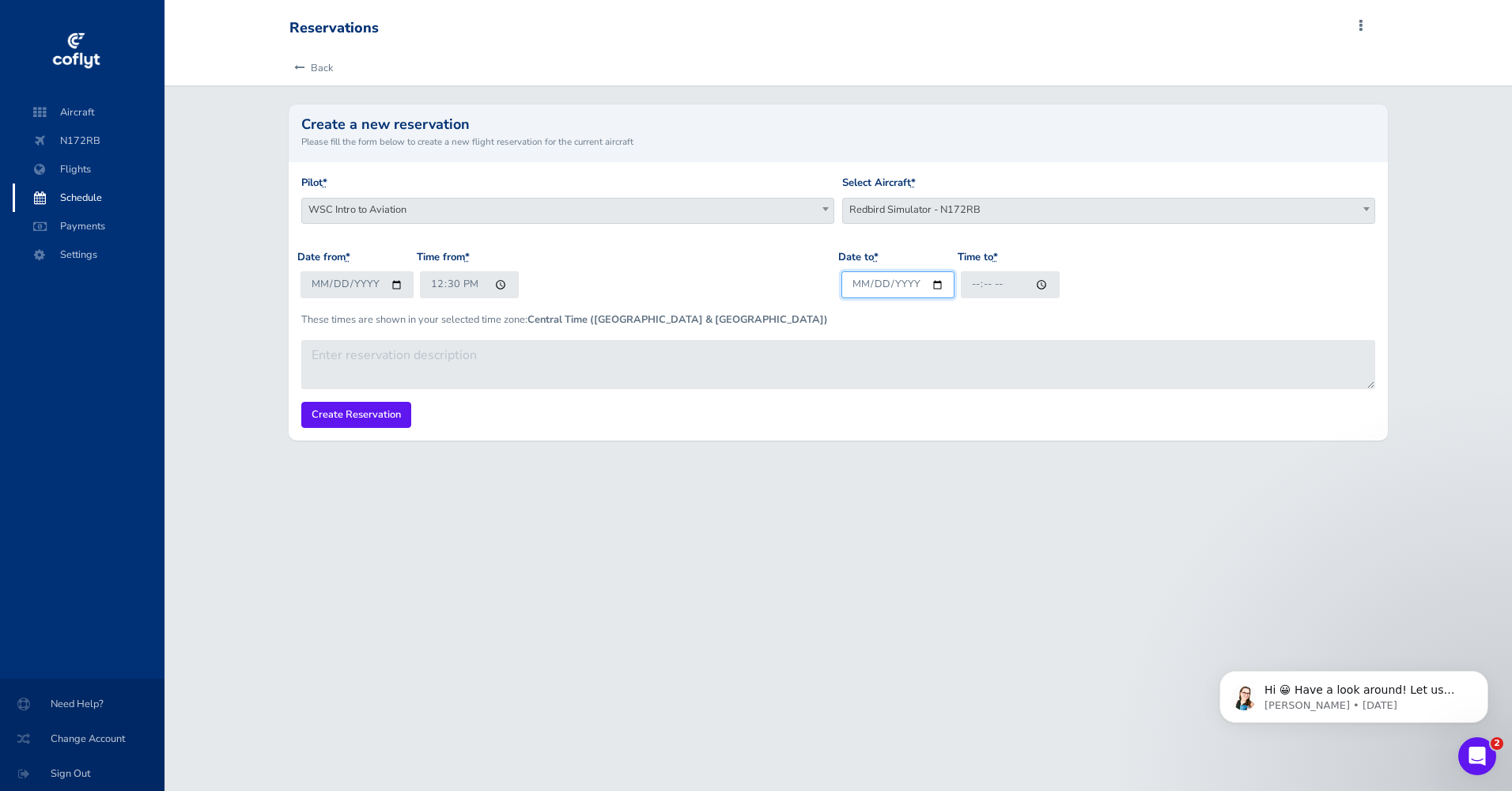
type input "2025-09-16"
click at [1041, 284] on input "Time to *" at bounding box center [1010, 284] width 99 height 26
type input "13:30"
click at [368, 407] on input "Create Reservation" at bounding box center [356, 415] width 110 height 26
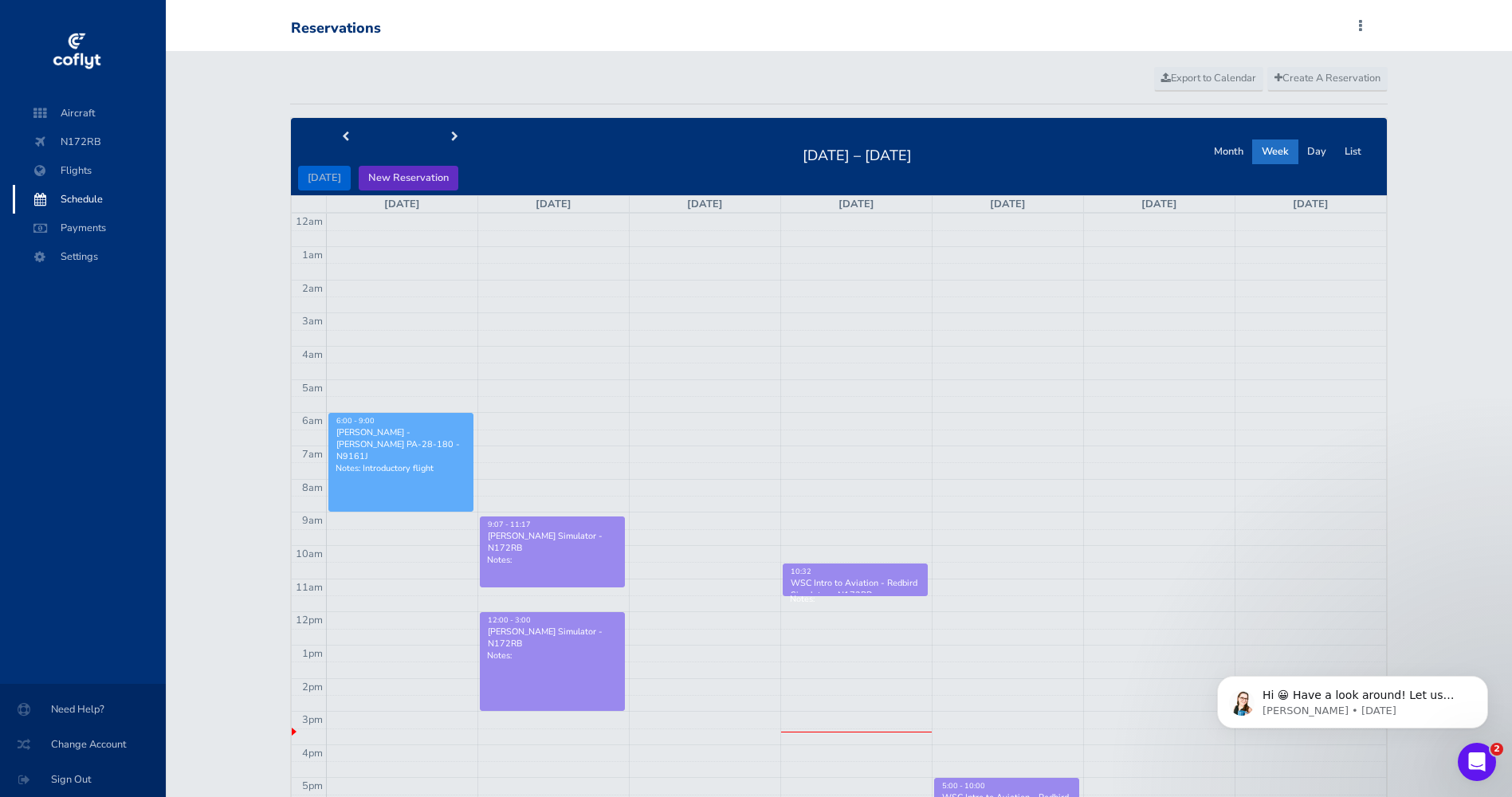
click at [412, 174] on button "New Reservation" at bounding box center [409, 178] width 100 height 25
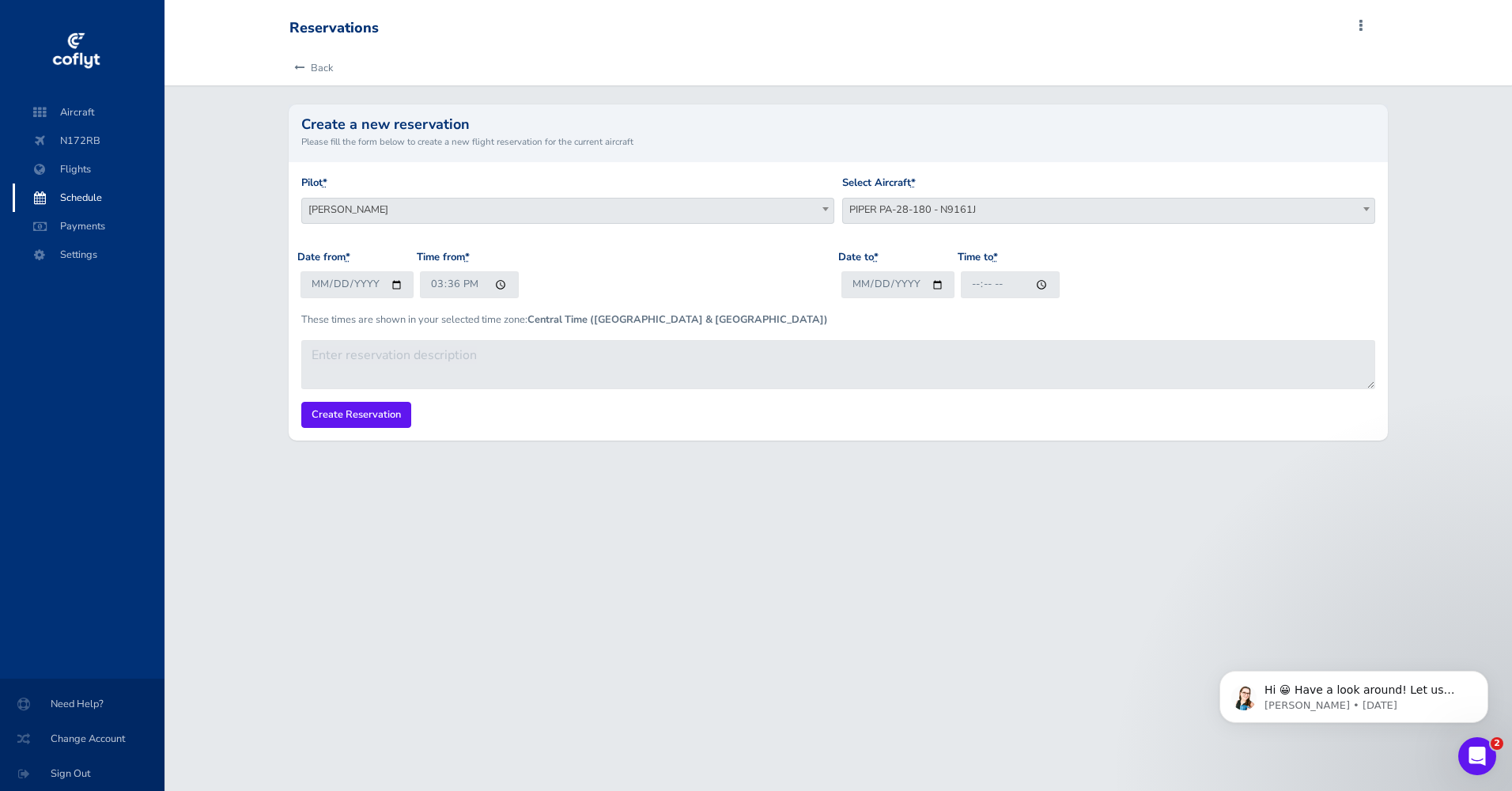
click at [1369, 209] on b at bounding box center [1366, 209] width 7 height 4
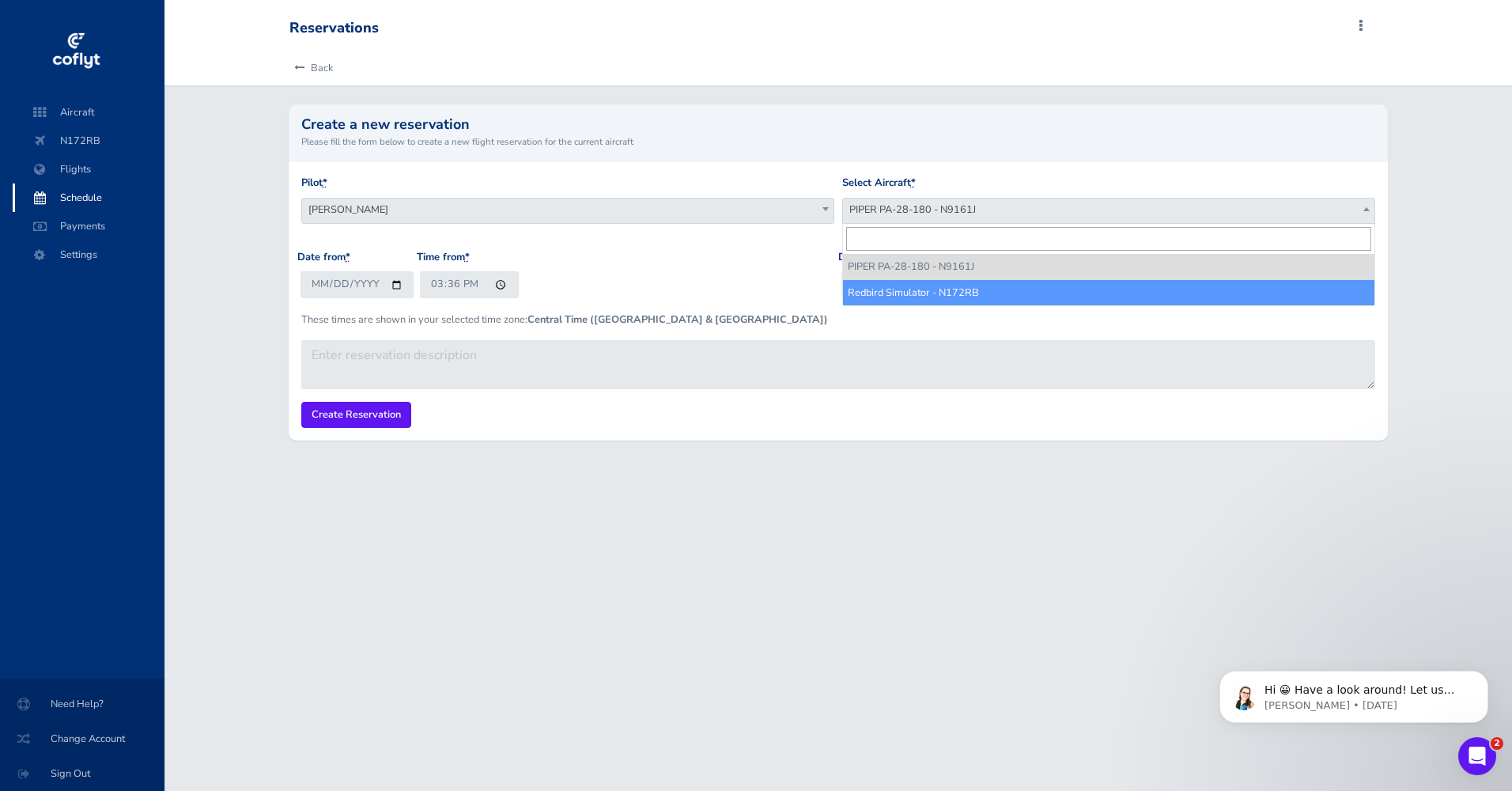
select select "1172"
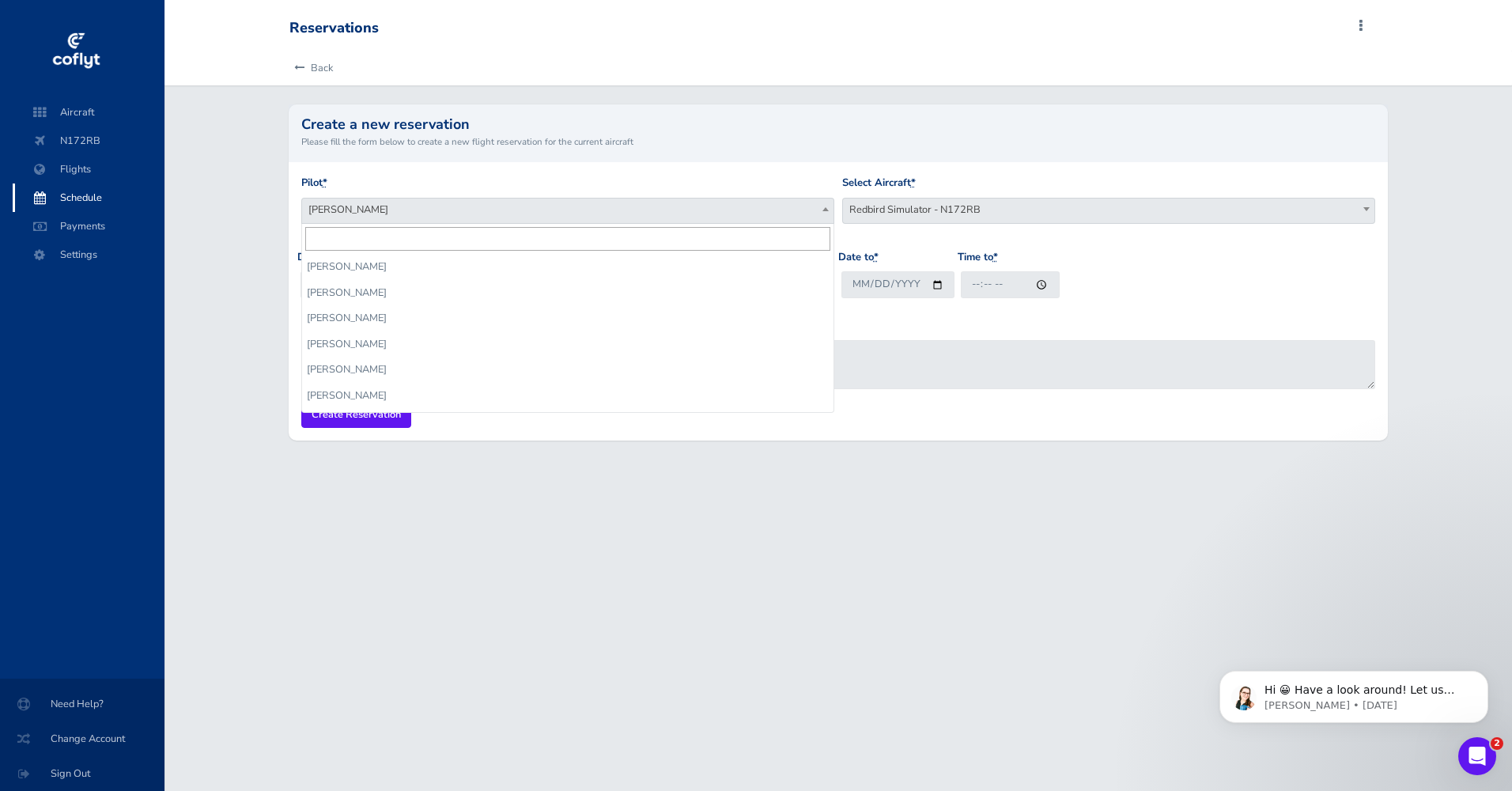
scroll to position [488, 0]
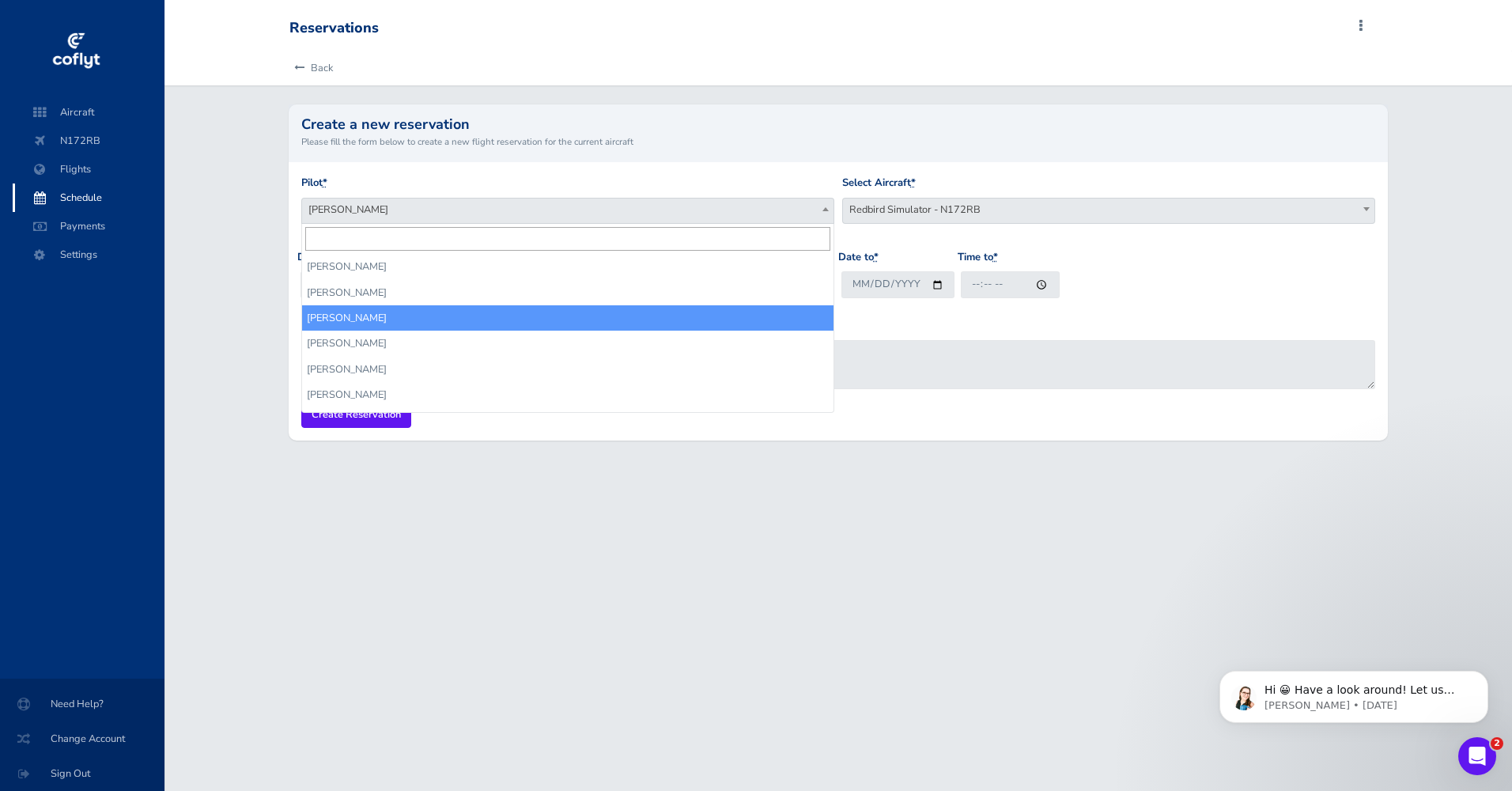
click at [832, 207] on span at bounding box center [825, 208] width 16 height 20
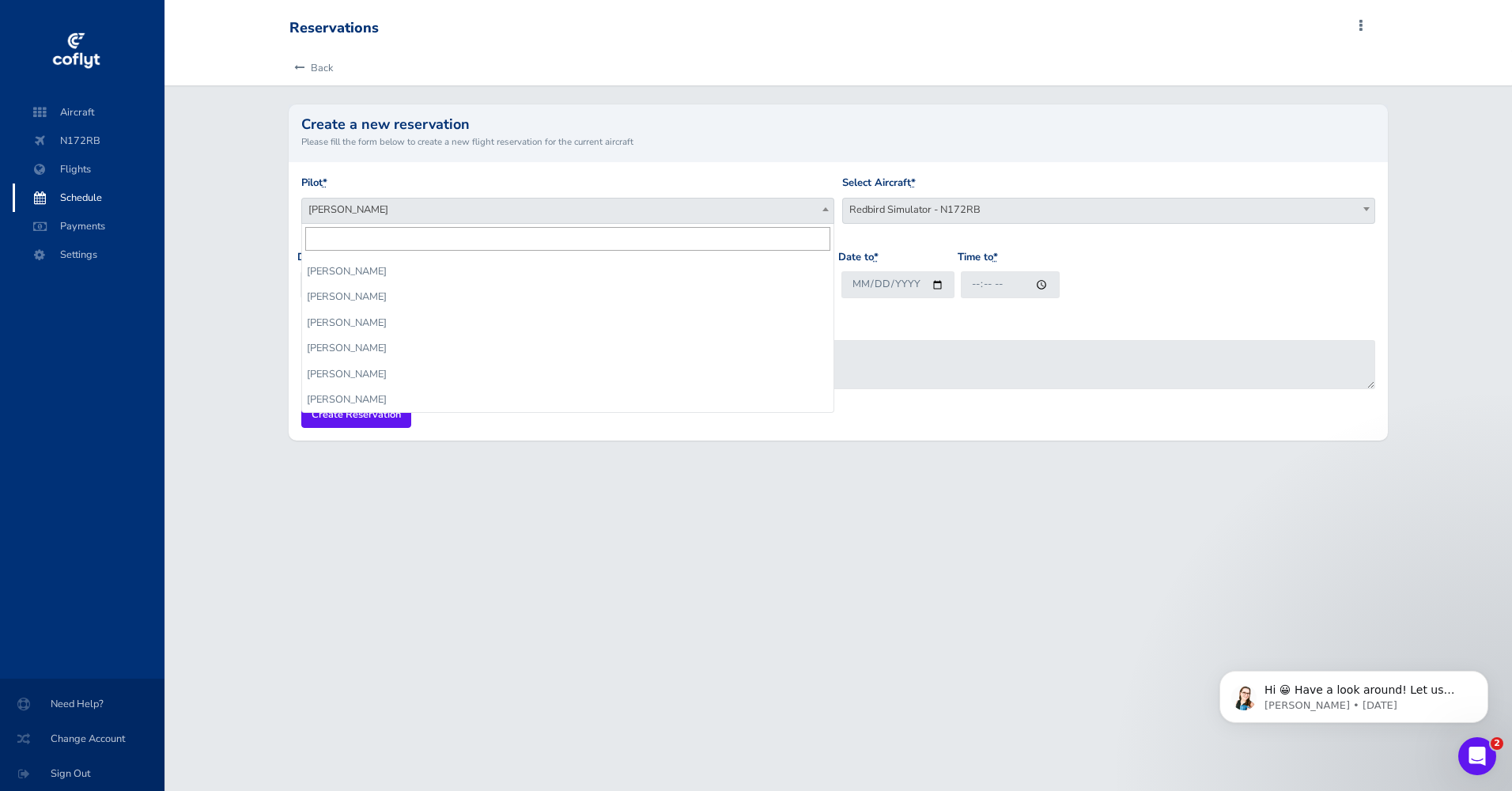
scroll to position [646, 0]
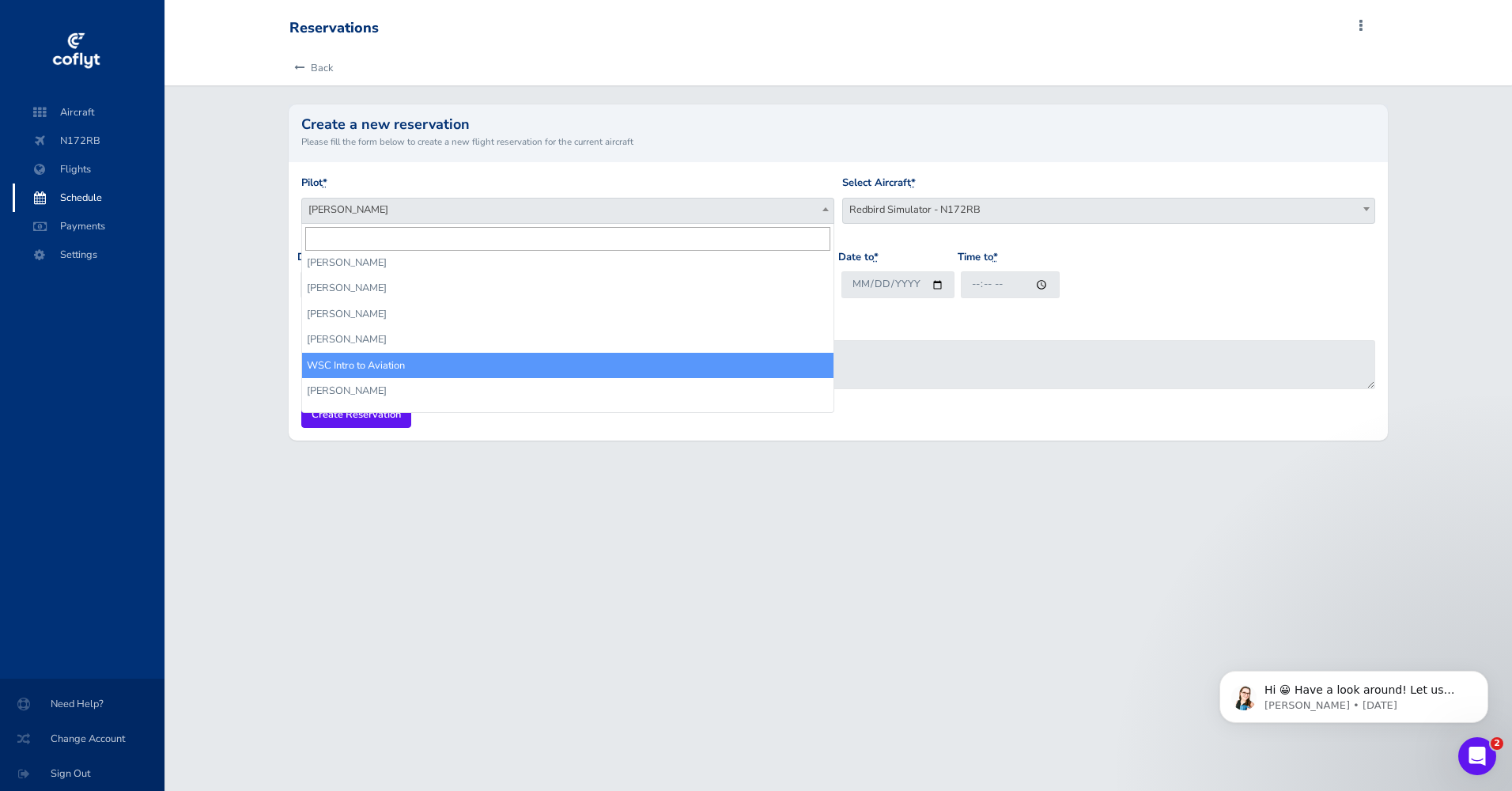
select select "14236"
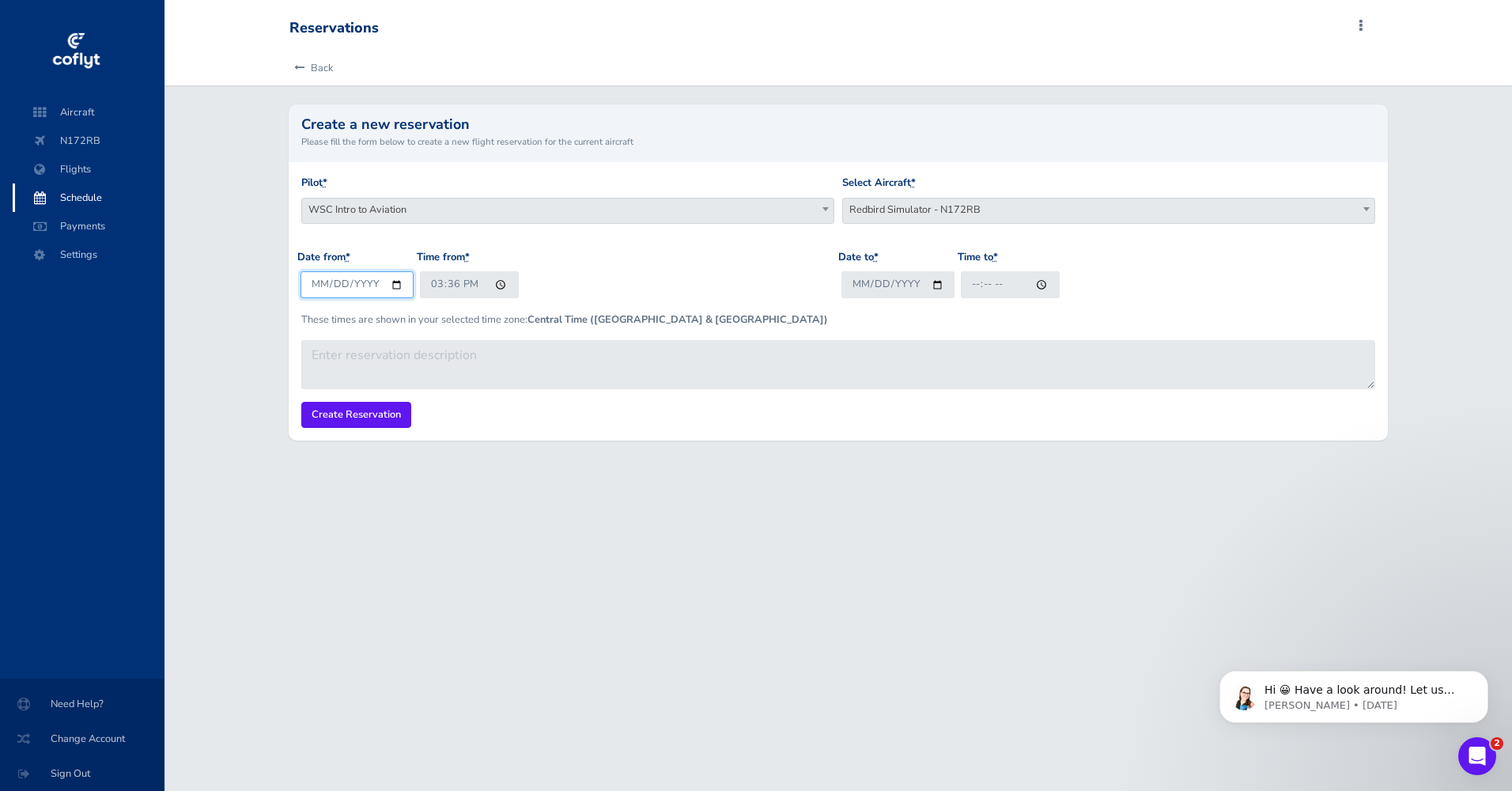
click at [396, 283] on input "2025-08-27" at bounding box center [357, 284] width 113 height 26
type input "2025-09-23"
click at [498, 282] on input "15:36" at bounding box center [469, 284] width 99 height 26
type input "12:36"
click at [931, 284] on input "Date to *" at bounding box center [898, 284] width 113 height 26
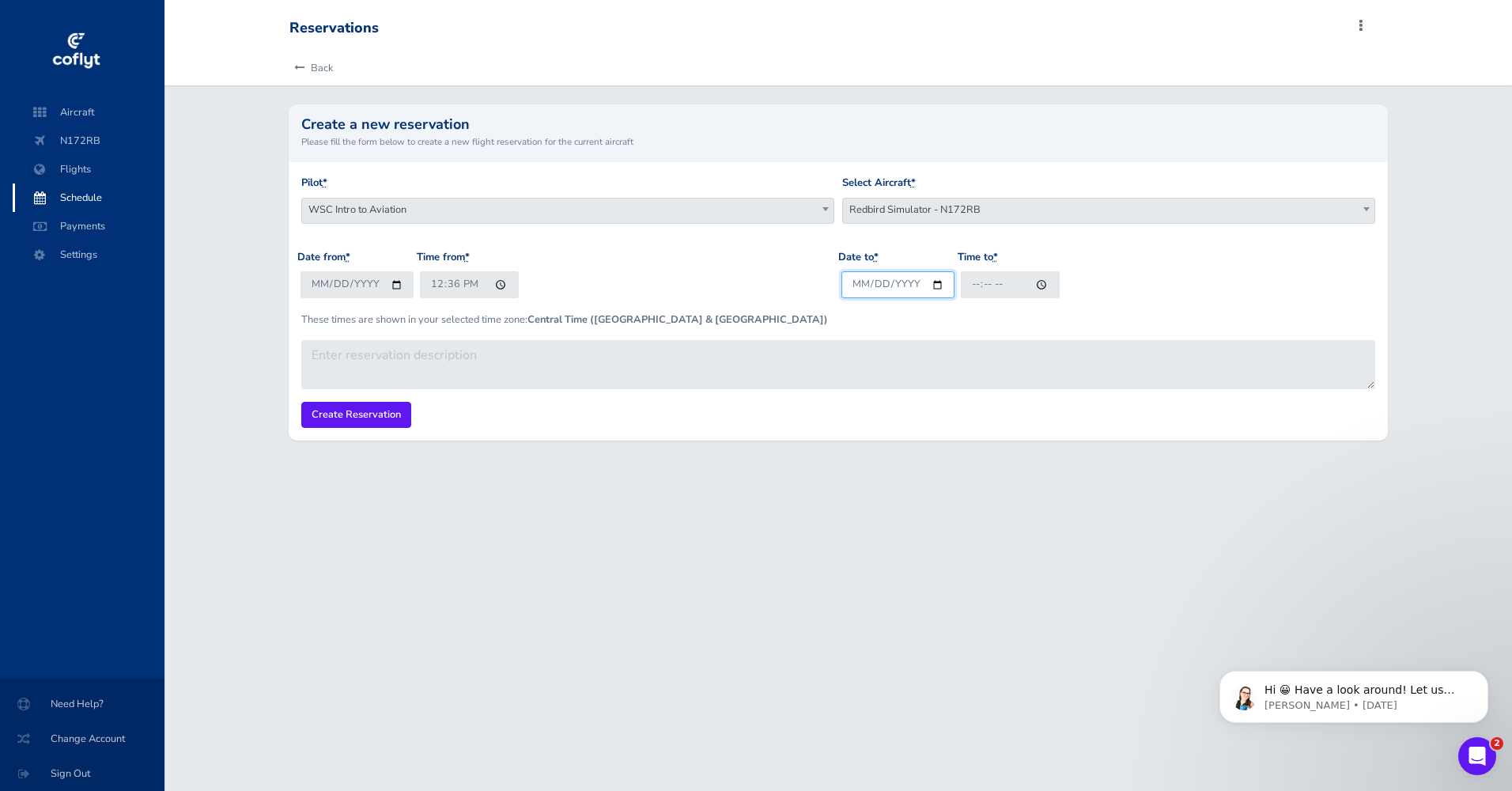
type input "2025-09-23"
click at [1046, 282] on input "Time to *" at bounding box center [1010, 284] width 99 height 26
type input "13:30"
click at [349, 420] on input "Create Reservation" at bounding box center [356, 415] width 110 height 26
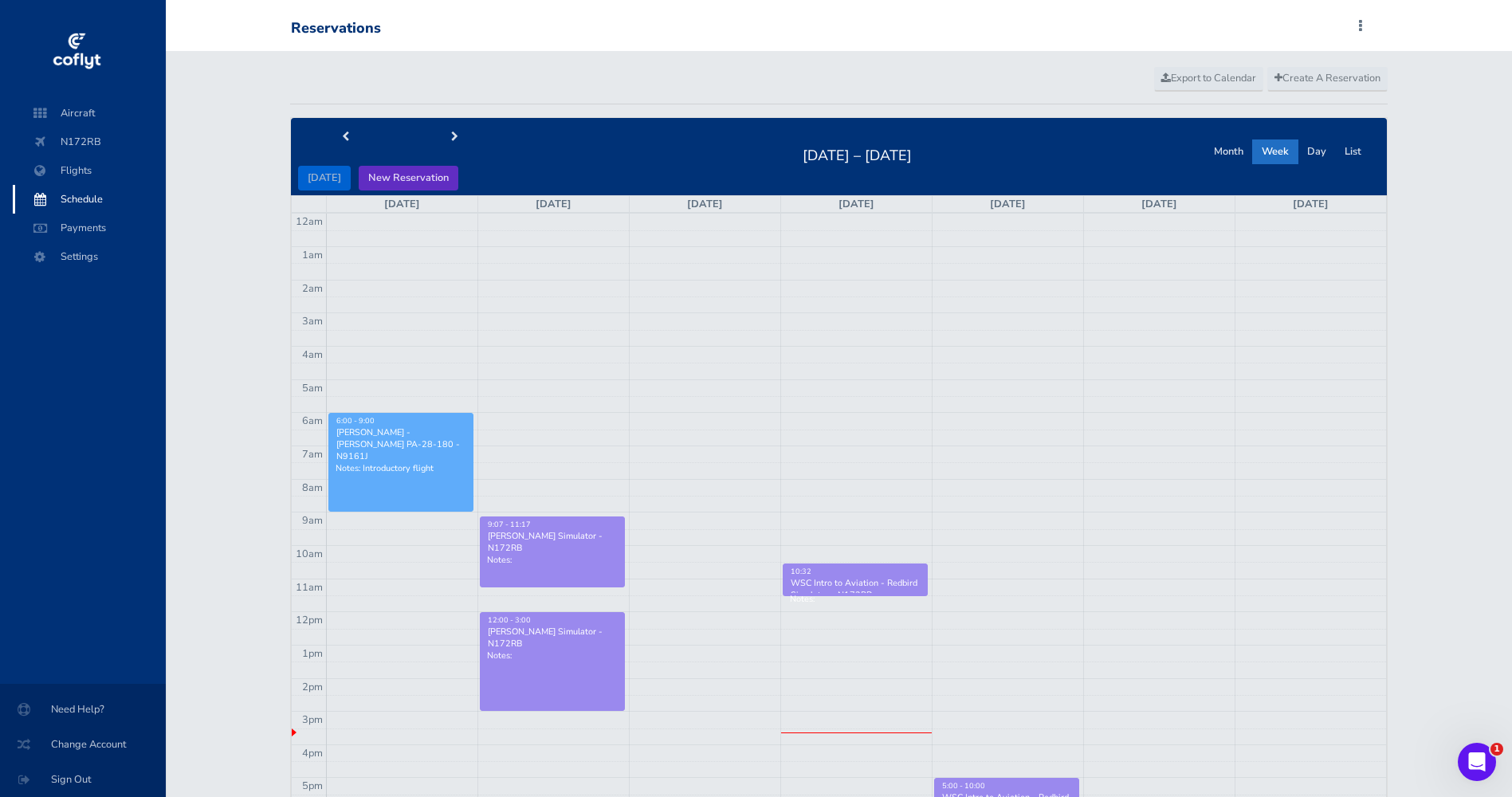
click at [404, 182] on button "New Reservation" at bounding box center [409, 178] width 100 height 25
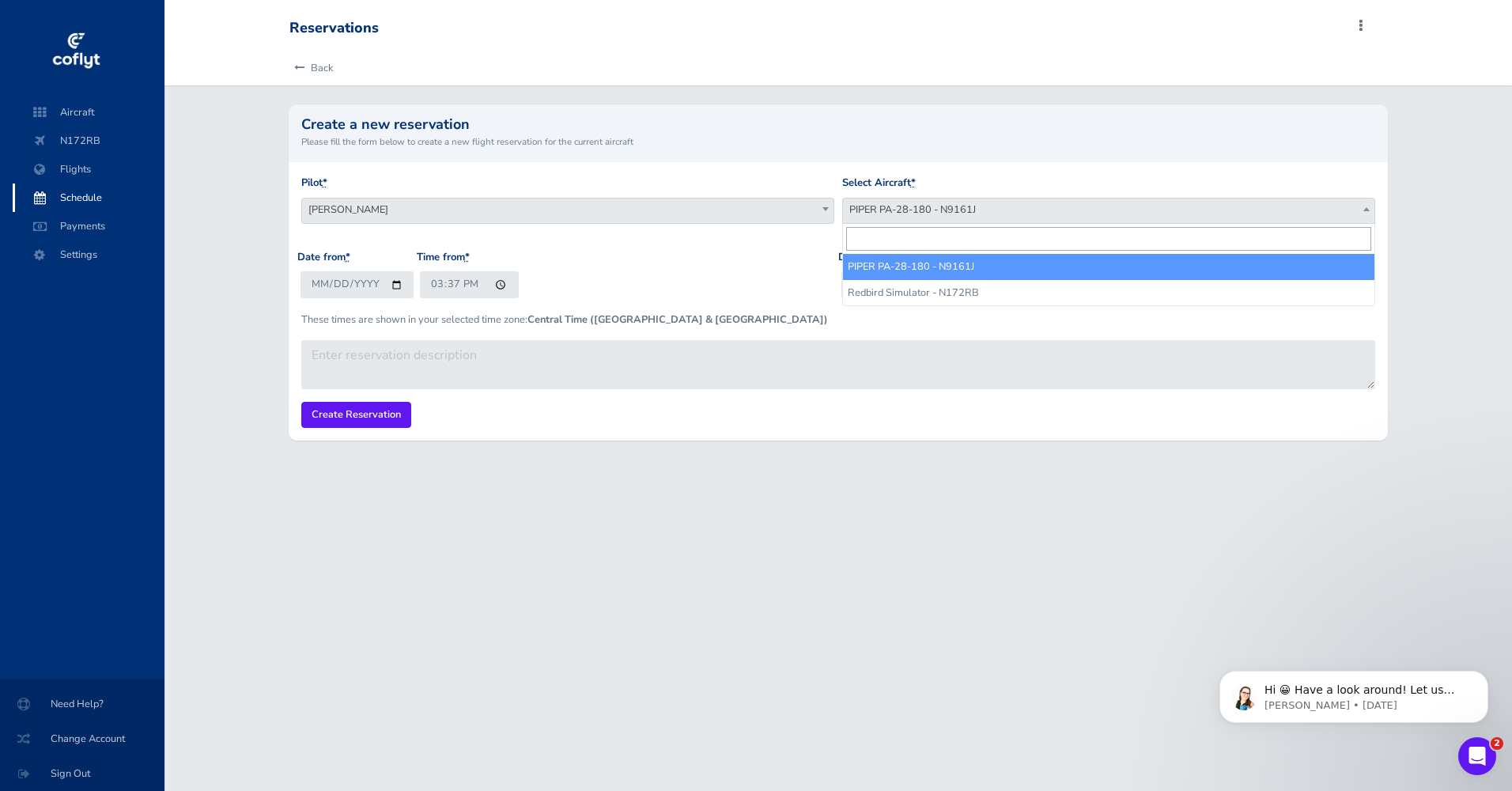
click at [1359, 207] on span at bounding box center [1366, 208] width 16 height 20
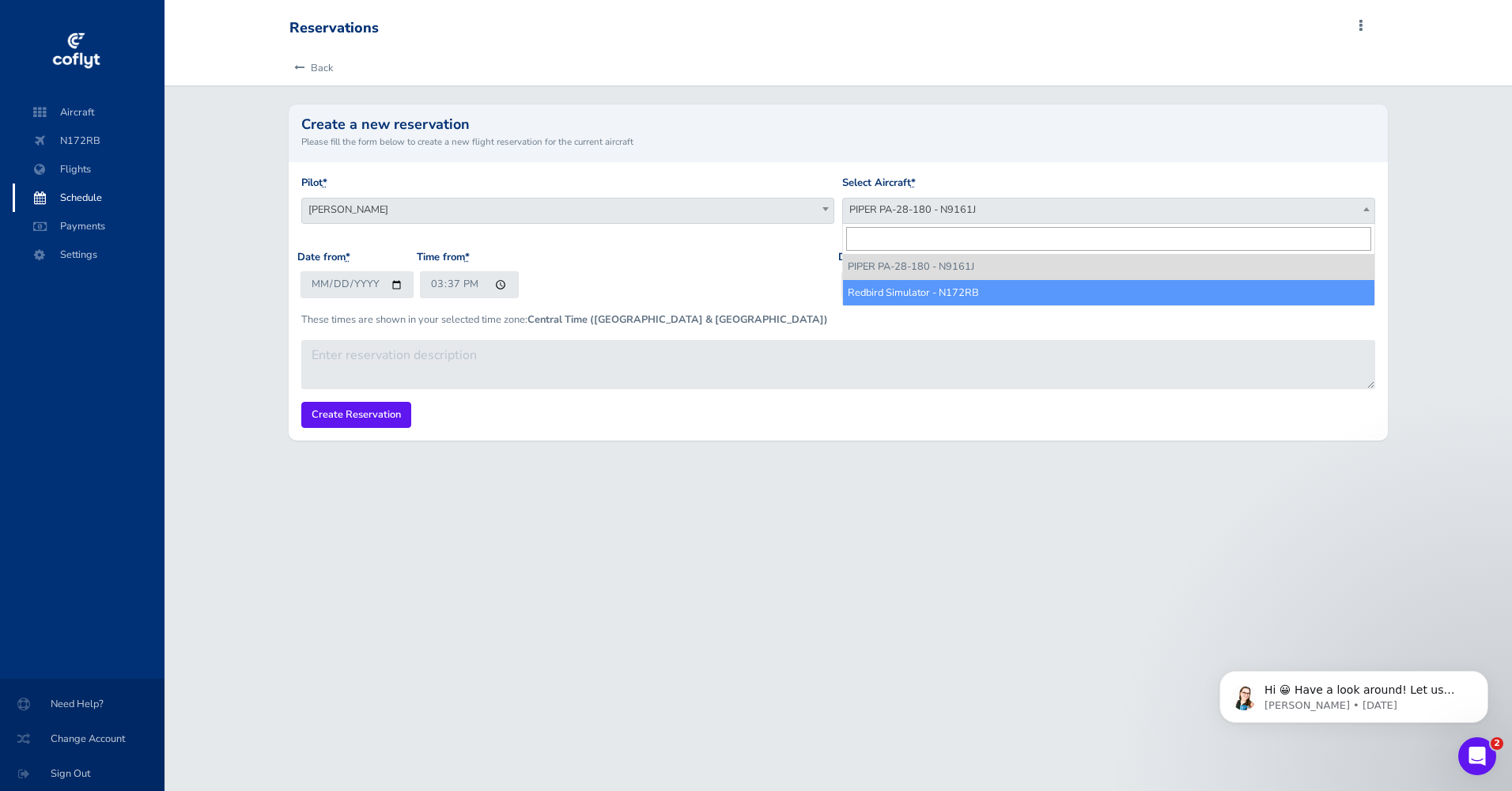
select select "1172"
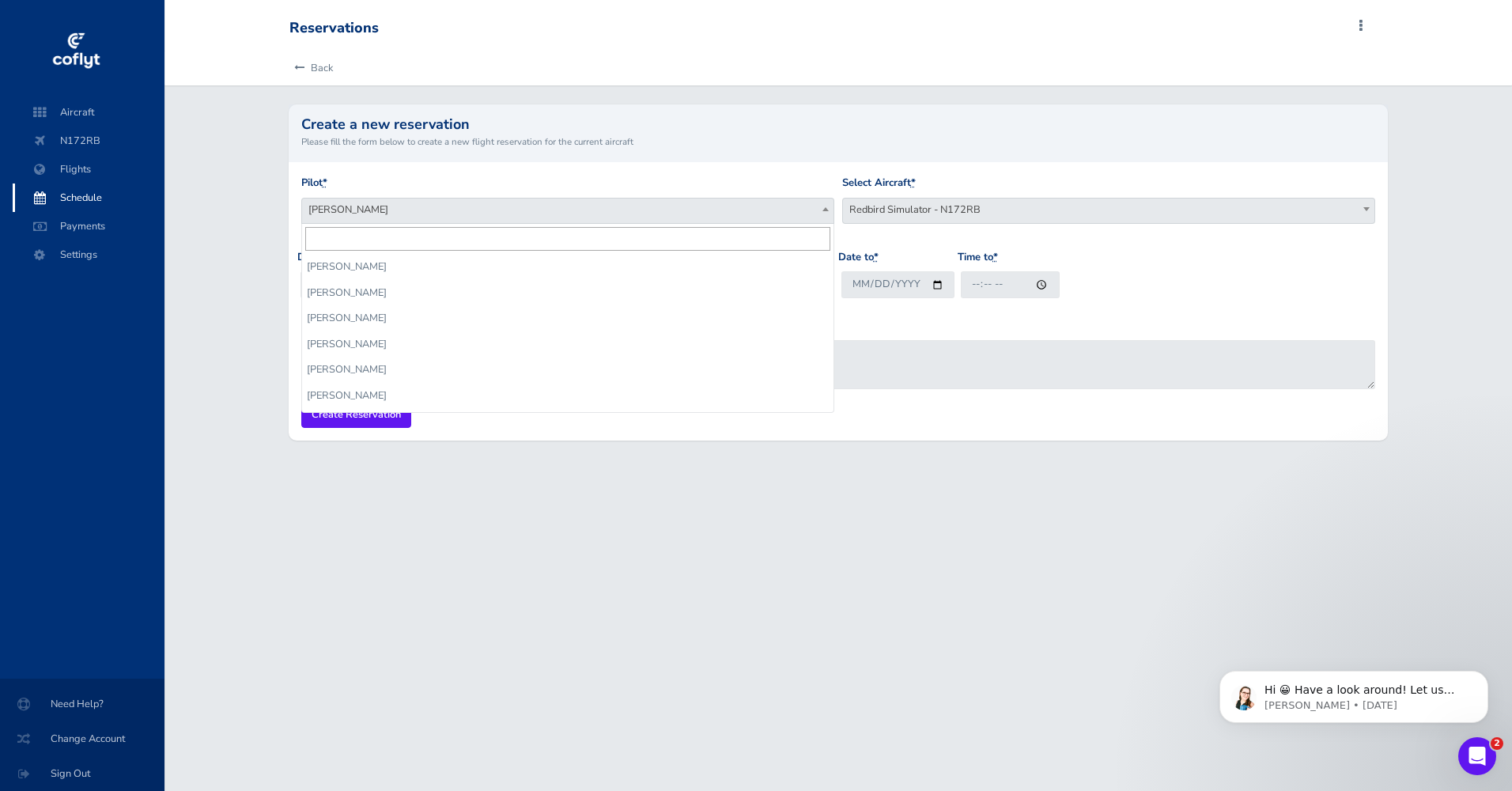
click at [823, 203] on span at bounding box center [825, 208] width 16 height 20
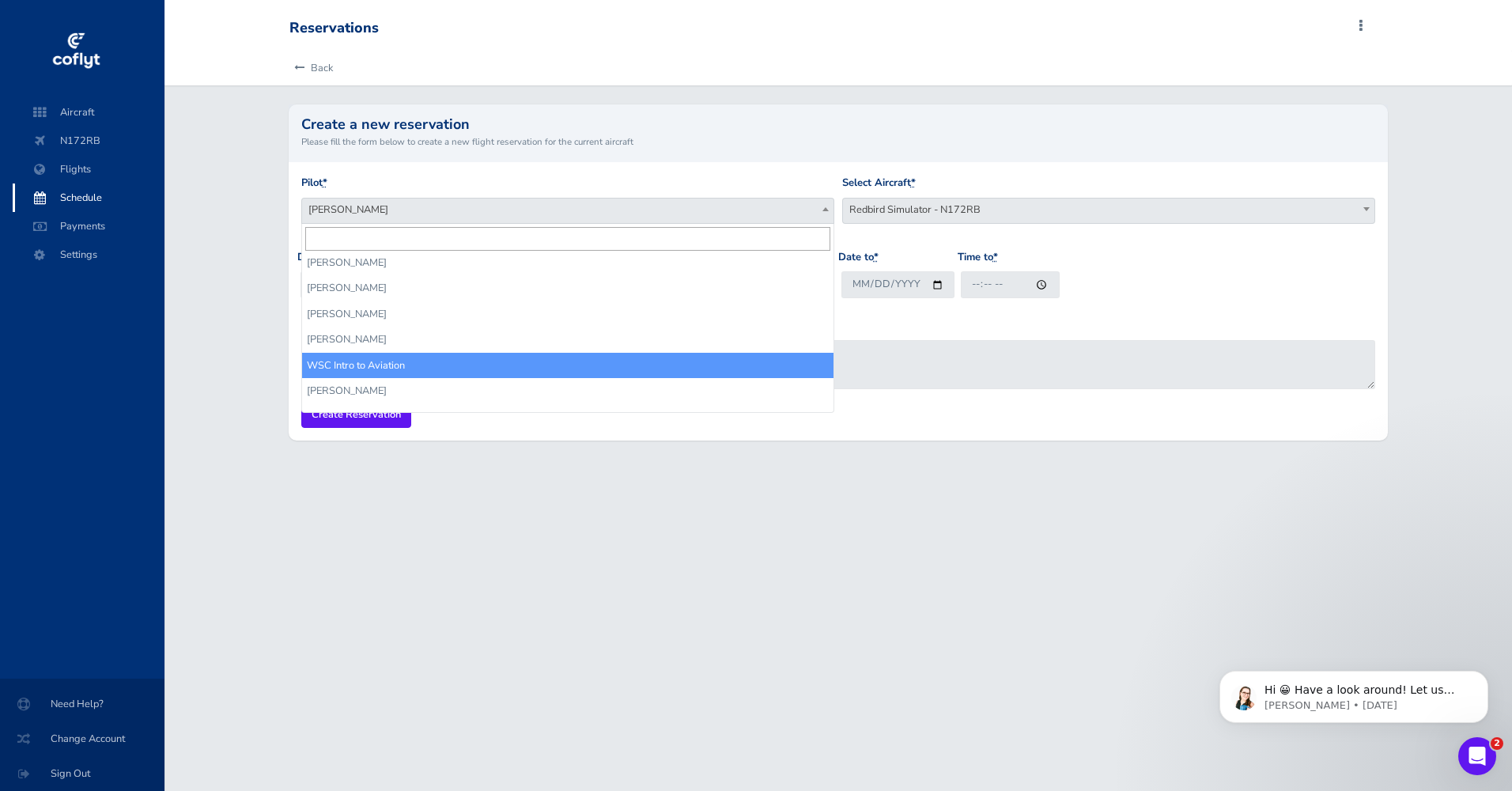
select select "14236"
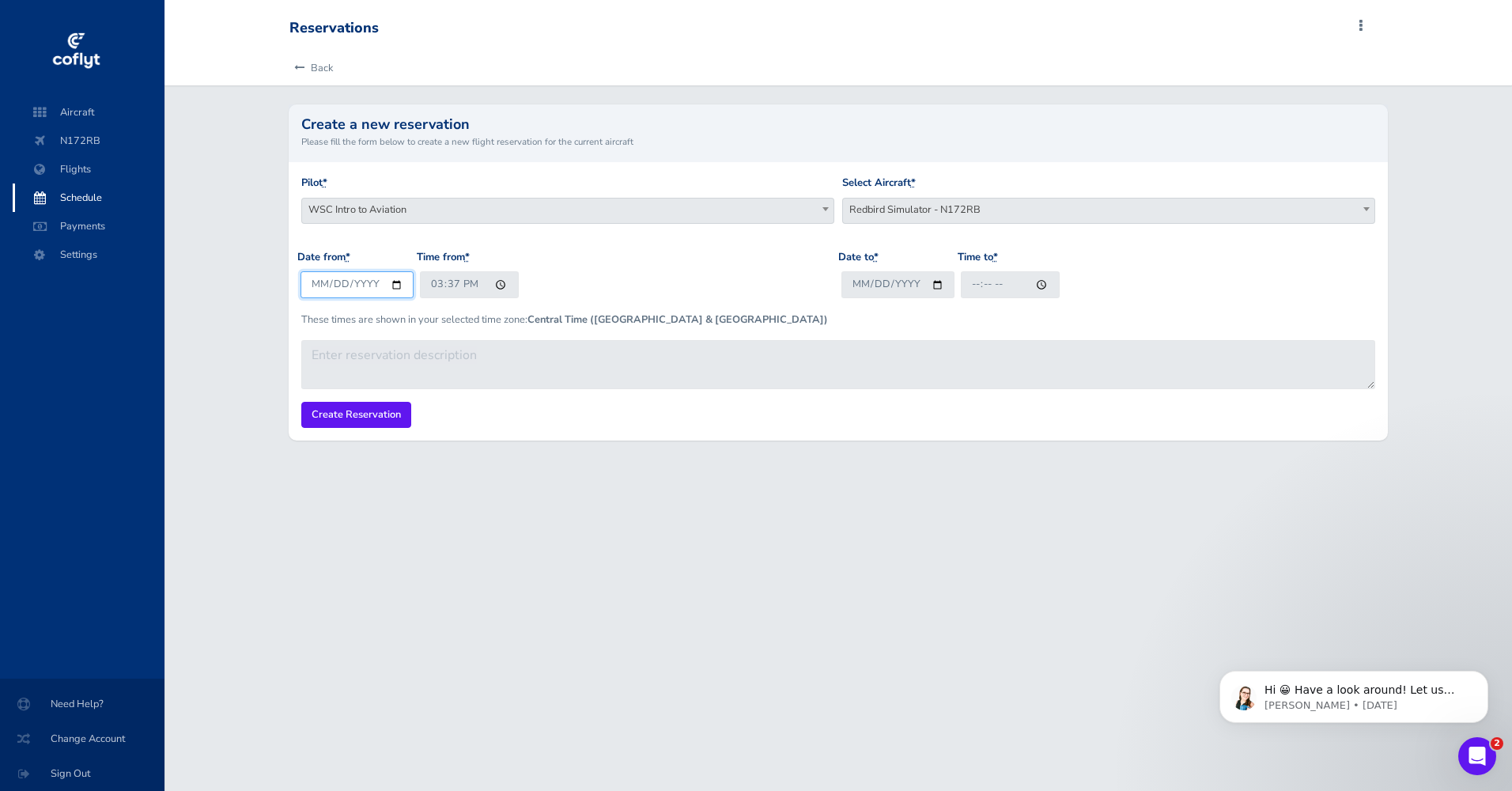
click at [393, 288] on input "2025-08-27" at bounding box center [357, 284] width 113 height 26
type input "2025-09-30"
click at [499, 286] on input "15:37" at bounding box center [469, 284] width 99 height 26
type input "12:30"
click at [935, 287] on input "Date to *" at bounding box center [898, 284] width 113 height 26
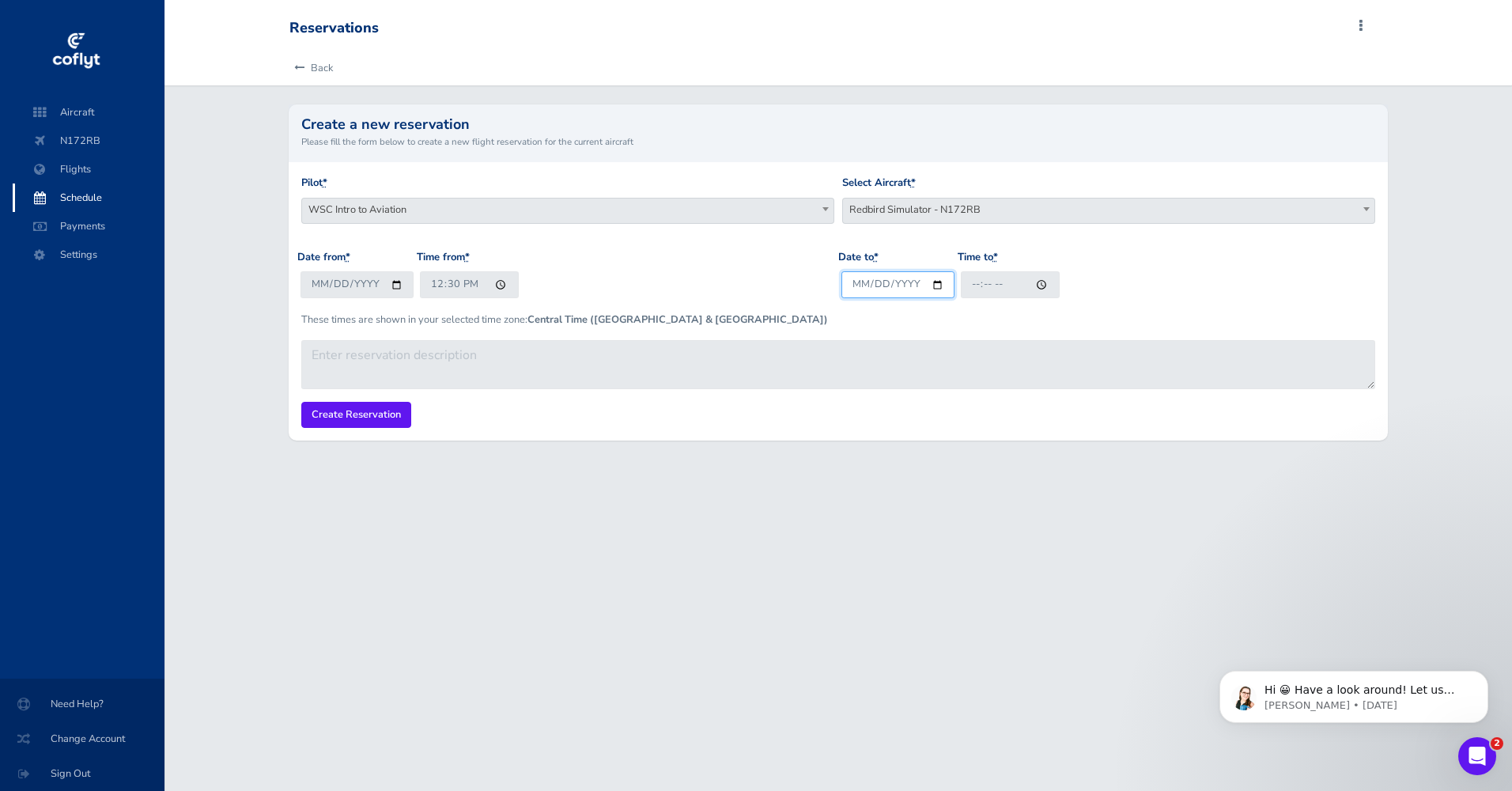
type input "2025-09-30"
click at [1037, 286] on input "Time to *" at bounding box center [1010, 284] width 99 height 26
type input "13:30"
click at [345, 415] on input "Create Reservation" at bounding box center [356, 415] width 110 height 26
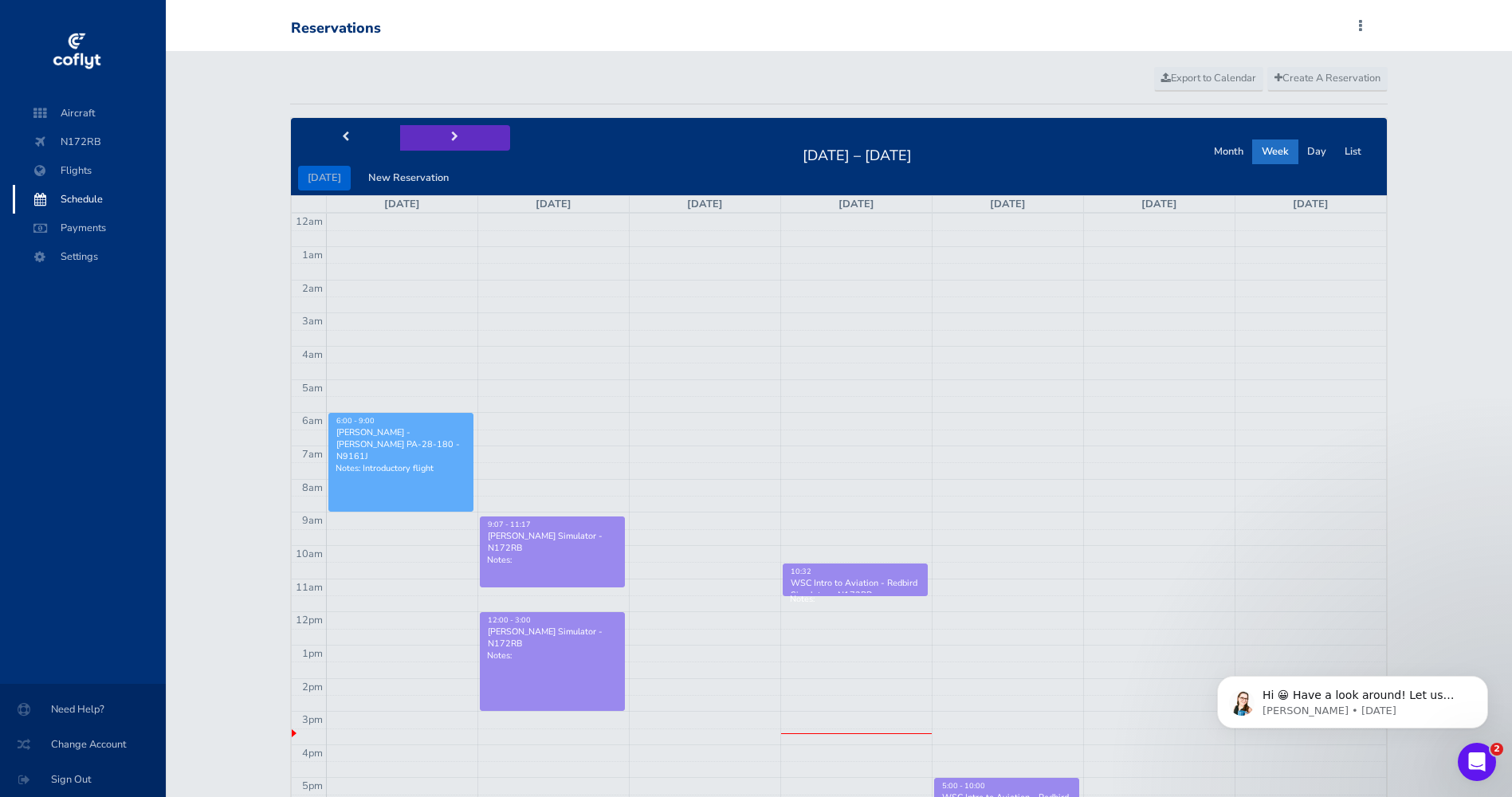
click at [452, 134] on span "next" at bounding box center [455, 137] width 7 height 11
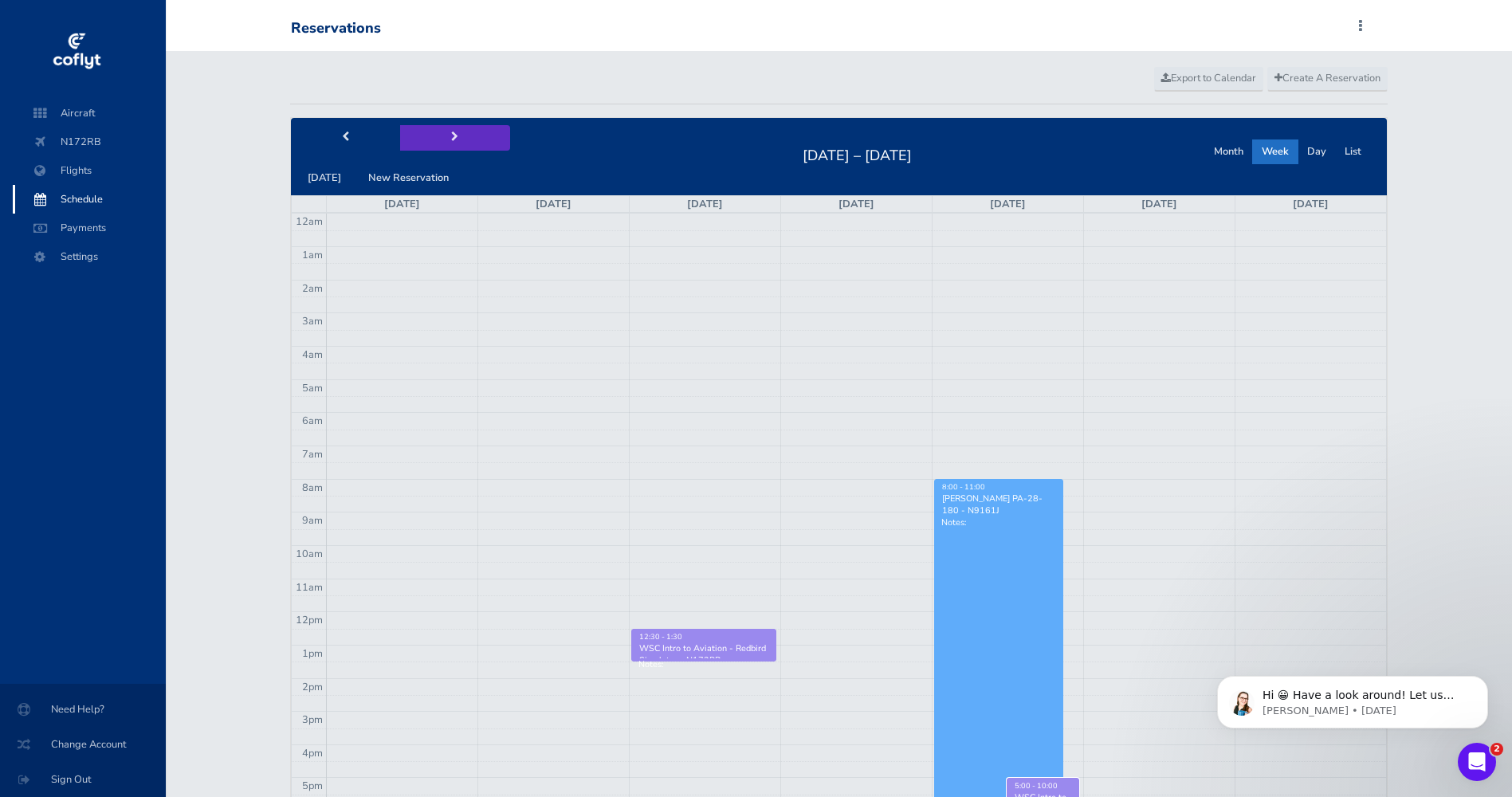
click at [452, 134] on span "next" at bounding box center [455, 137] width 7 height 11
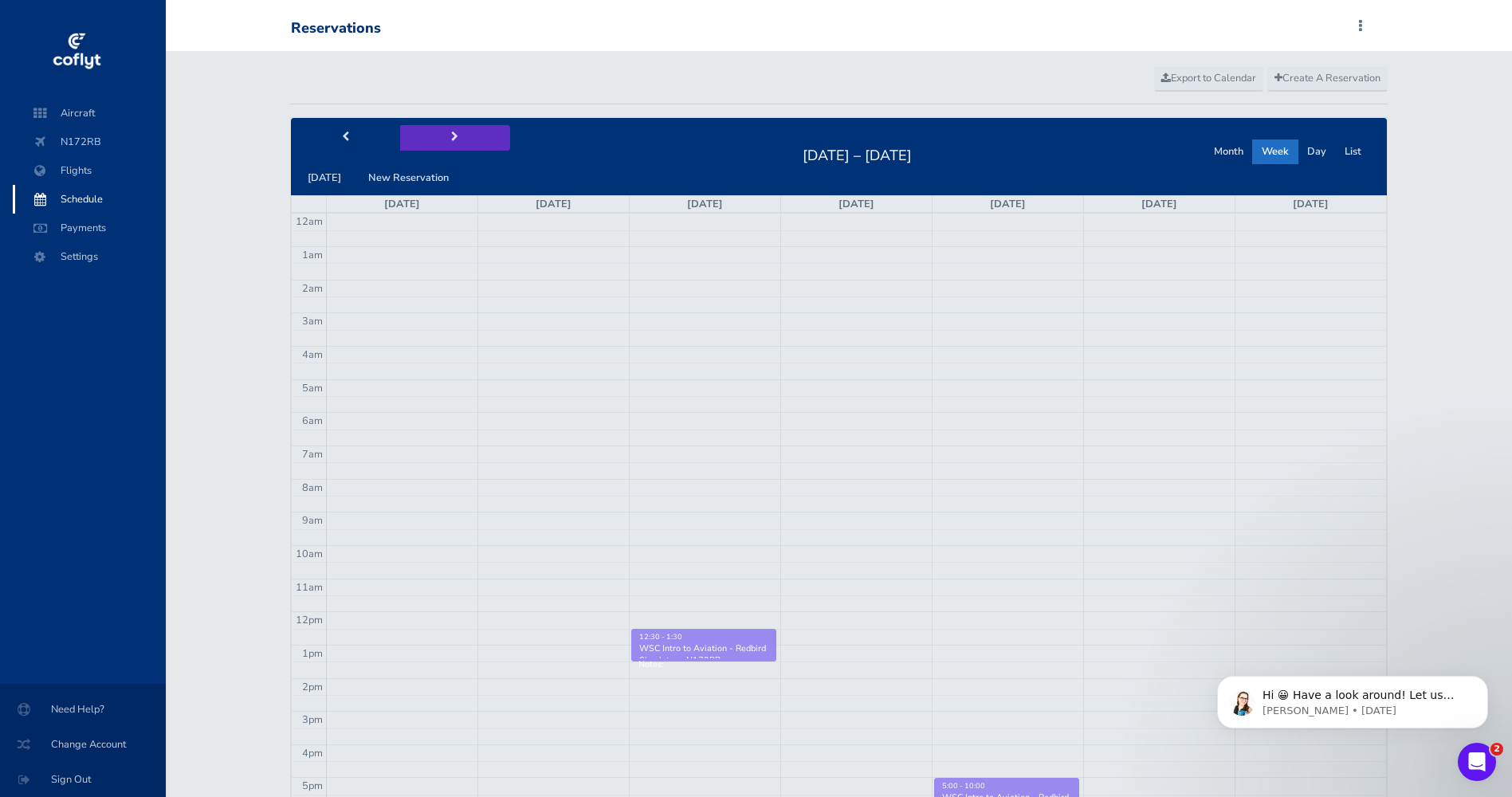
click at [452, 134] on span "next" at bounding box center [455, 137] width 7 height 11
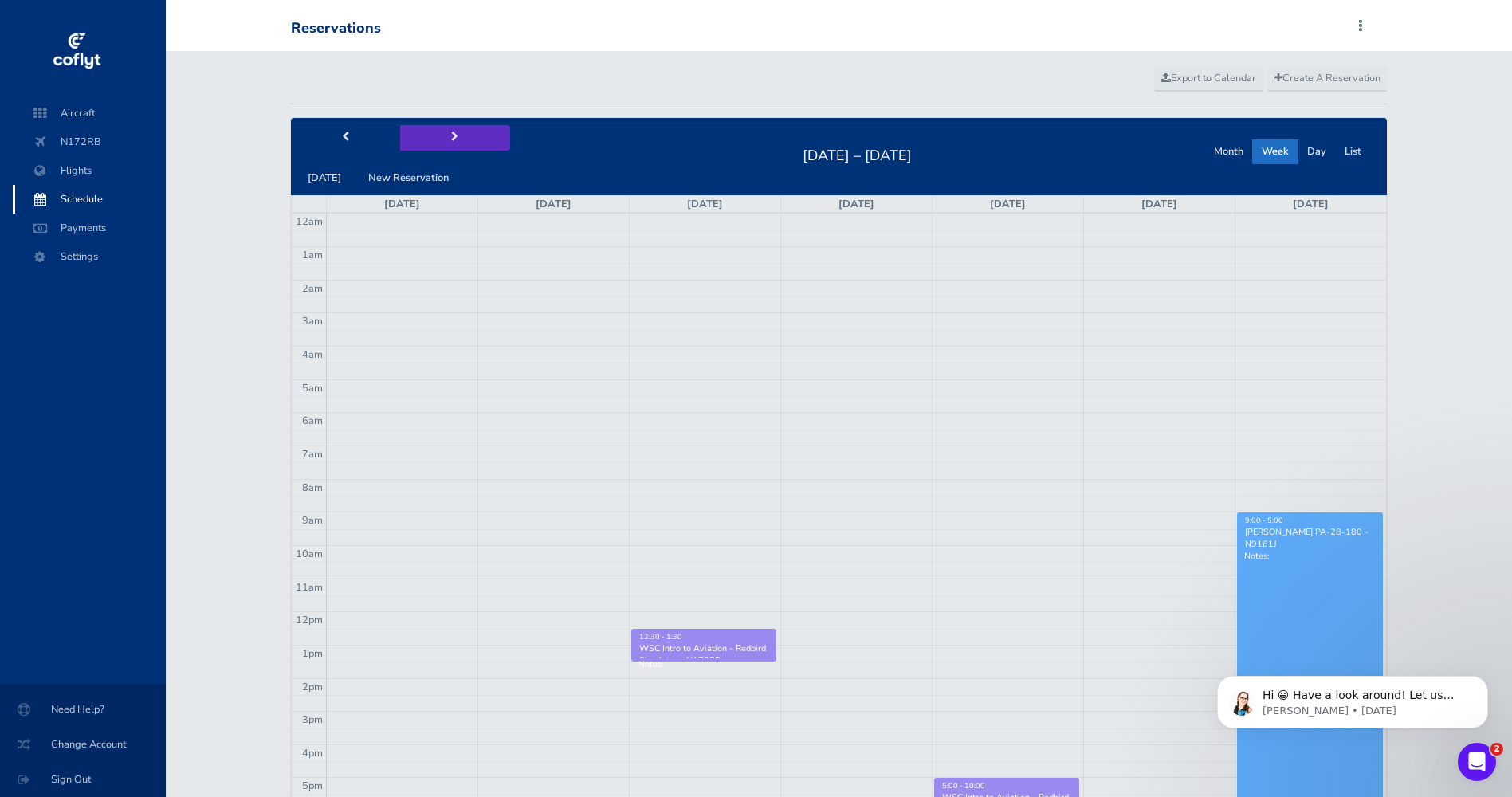
click at [452, 134] on span "next" at bounding box center [455, 137] width 7 height 11
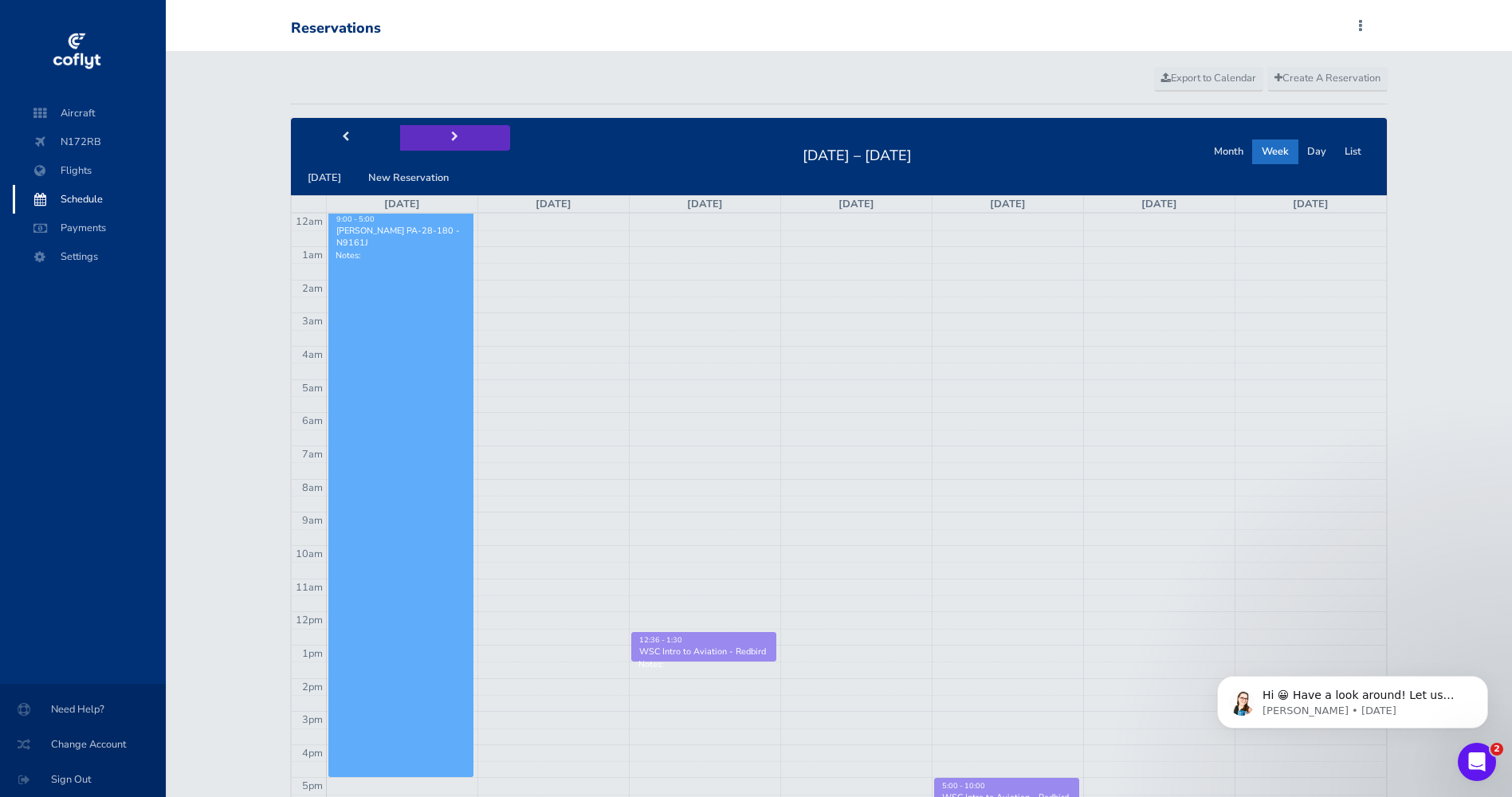
click at [452, 134] on span "next" at bounding box center [455, 137] width 7 height 11
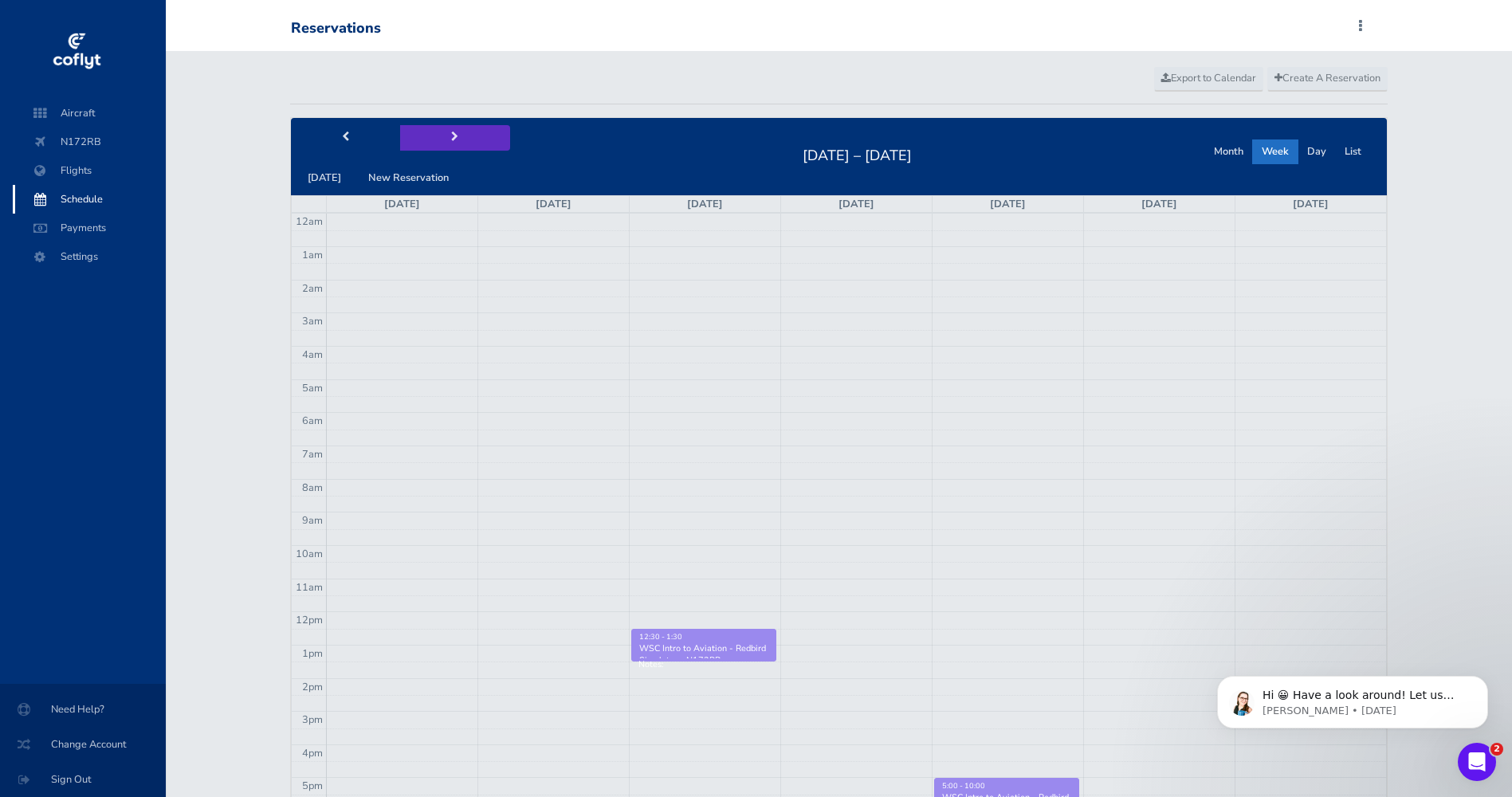
click at [452, 134] on span "next" at bounding box center [455, 137] width 7 height 11
